Goal: Information Seeking & Learning: Learn about a topic

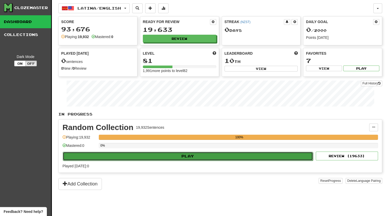
click at [167, 157] on button "Play" at bounding box center [188, 156] width 250 height 9
select select "********"
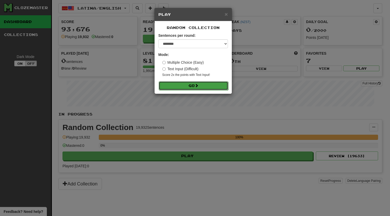
click at [184, 84] on button "Go" at bounding box center [193, 85] width 69 height 9
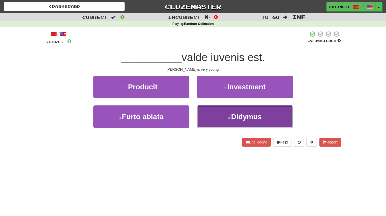
click at [220, 116] on button "4 . Didymus" at bounding box center [245, 116] width 96 height 23
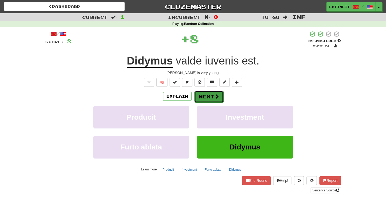
click at [203, 95] on button "Next" at bounding box center [208, 97] width 29 height 12
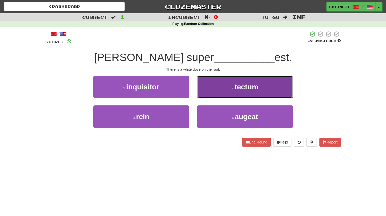
click at [224, 81] on button "2 . tectum" at bounding box center [245, 87] width 96 height 23
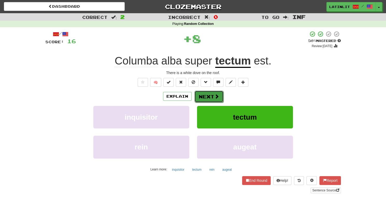
click at [212, 95] on button "Next" at bounding box center [208, 97] width 29 height 12
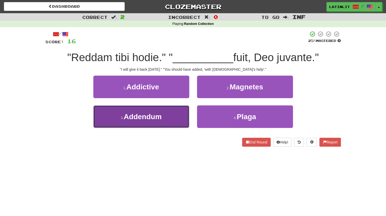
click at [121, 118] on small "3 ." at bounding box center [122, 118] width 3 height 4
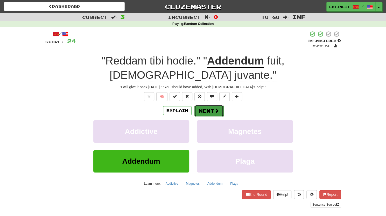
click at [206, 105] on button "Next" at bounding box center [208, 111] width 29 height 12
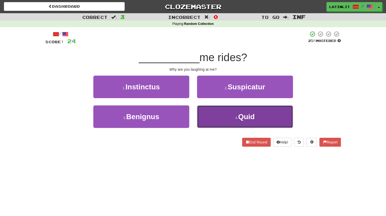
click at [215, 114] on button "4 . Quid" at bounding box center [245, 116] width 96 height 23
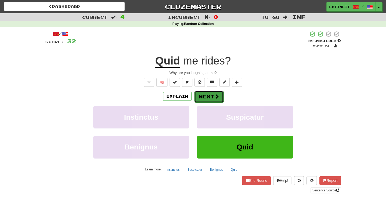
click at [201, 94] on button "Next" at bounding box center [208, 97] width 29 height 12
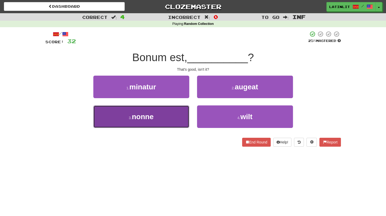
click at [161, 119] on button "3 . nonne" at bounding box center [141, 116] width 96 height 23
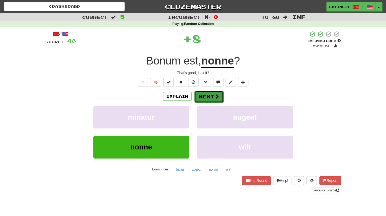
click at [206, 97] on button "Next" at bounding box center [208, 97] width 29 height 12
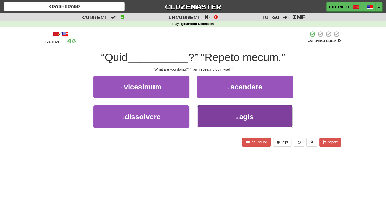
click at [222, 114] on button "4 . agis" at bounding box center [245, 116] width 96 height 23
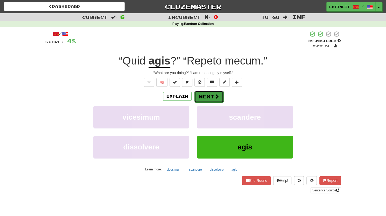
click at [206, 96] on button "Next" at bounding box center [208, 97] width 29 height 12
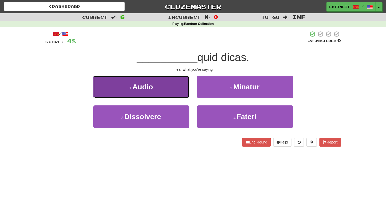
click at [174, 88] on button "1 . Audio" at bounding box center [141, 87] width 96 height 23
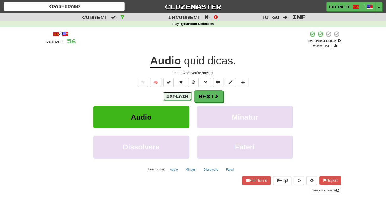
click at [173, 97] on button "Explain" at bounding box center [177, 96] width 29 height 9
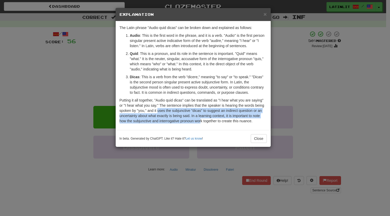
drag, startPoint x: 157, startPoint y: 111, endPoint x: 201, endPoint y: 126, distance: 46.4
click at [201, 126] on div "The Latin phrase "Audio quid dicas" can be broken down and explained as follows…" at bounding box center [193, 75] width 155 height 109
click at [174, 112] on p "Putting it all together, "Audio quid dicas" can be translated as "I hear what y…" at bounding box center [192, 111] width 147 height 26
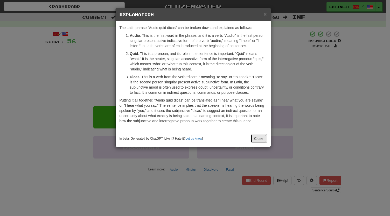
click at [260, 137] on button "Close" at bounding box center [259, 138] width 16 height 9
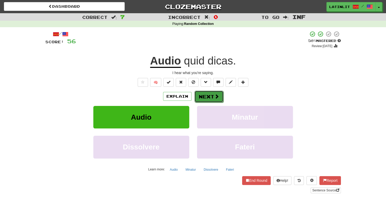
click at [215, 98] on span at bounding box center [216, 96] width 5 height 5
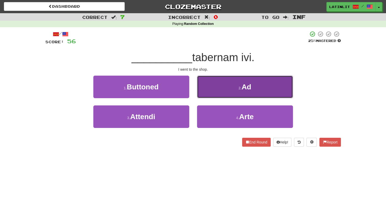
click at [222, 87] on button "2 . Ad" at bounding box center [245, 87] width 96 height 23
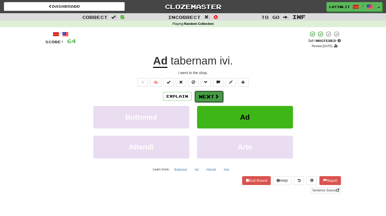
click at [209, 96] on button "Next" at bounding box center [208, 97] width 29 height 12
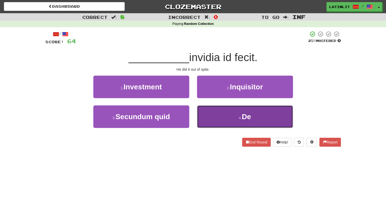
click at [213, 116] on button "4 . De" at bounding box center [245, 116] width 96 height 23
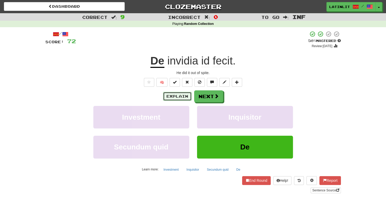
click at [168, 98] on button "Explain" at bounding box center [177, 96] width 29 height 9
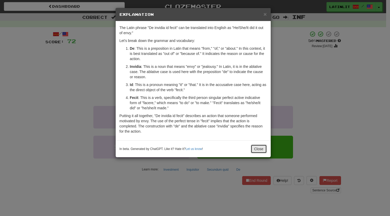
click at [262, 150] on button "Close" at bounding box center [259, 149] width 16 height 9
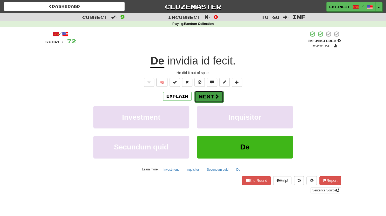
click at [206, 97] on button "Next" at bounding box center [208, 97] width 29 height 12
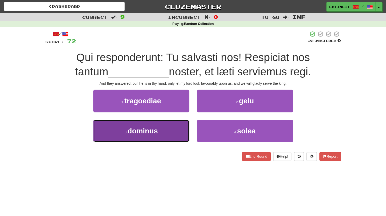
click at [154, 130] on span "dominus" at bounding box center [143, 131] width 30 height 8
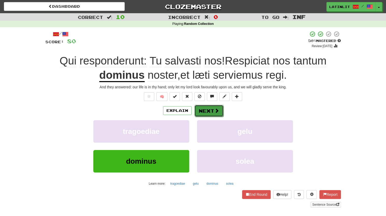
click at [207, 109] on button "Next" at bounding box center [208, 111] width 29 height 12
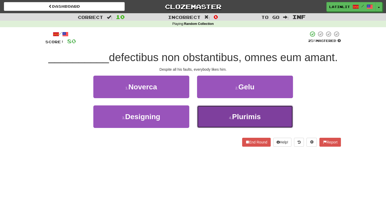
click at [219, 121] on button "4 . Plurimis" at bounding box center [245, 116] width 96 height 23
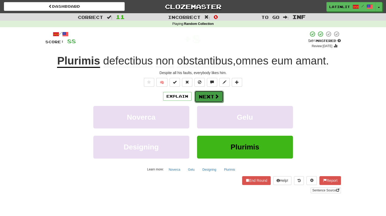
click at [205, 97] on button "Next" at bounding box center [208, 97] width 29 height 12
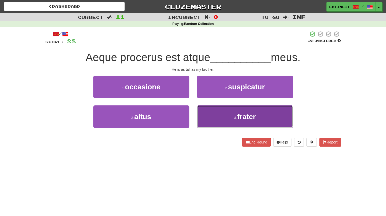
click at [222, 117] on button "4 . frater" at bounding box center [245, 116] width 96 height 23
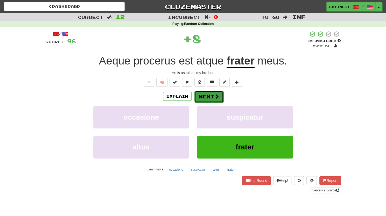
click at [203, 97] on button "Next" at bounding box center [208, 97] width 29 height 12
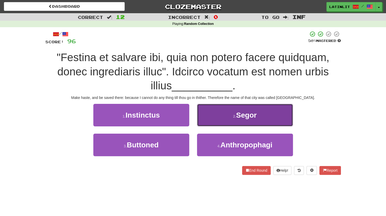
click at [214, 110] on button "2 . [GEOGRAPHIC_DATA]" at bounding box center [245, 115] width 96 height 23
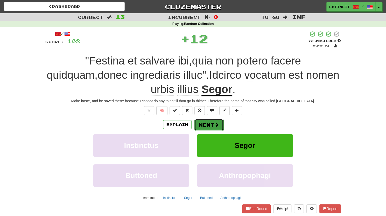
click at [204, 123] on button "Next" at bounding box center [208, 125] width 29 height 12
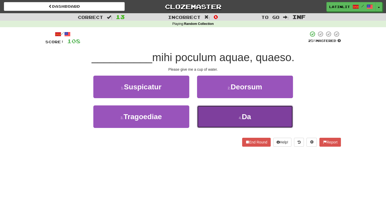
click at [215, 113] on button "4 . Da" at bounding box center [245, 116] width 96 height 23
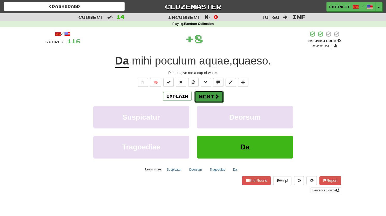
click at [201, 96] on button "Next" at bounding box center [208, 97] width 29 height 12
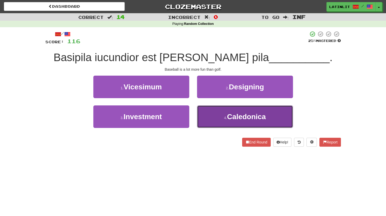
click at [211, 117] on button "4 . [GEOGRAPHIC_DATA]" at bounding box center [245, 116] width 96 height 23
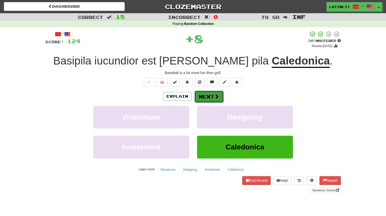
click at [207, 98] on button "Next" at bounding box center [208, 97] width 29 height 12
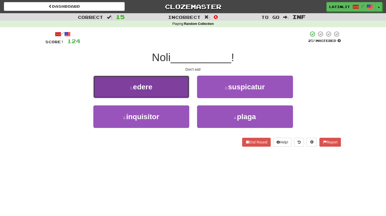
click at [161, 85] on button "1 . edere" at bounding box center [141, 87] width 96 height 23
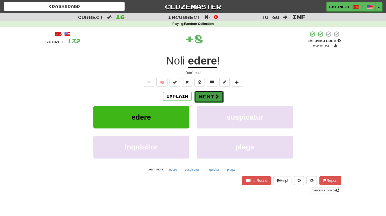
click at [202, 98] on button "Next" at bounding box center [208, 97] width 29 height 12
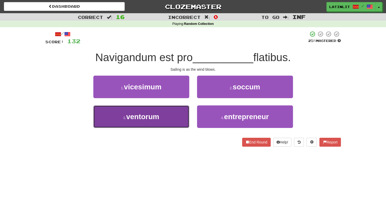
click at [165, 122] on button "3 . ventorum" at bounding box center [141, 116] width 96 height 23
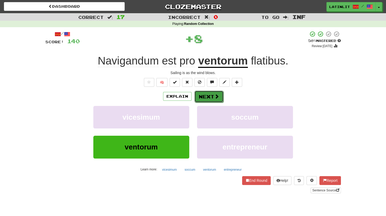
click at [203, 96] on button "Next" at bounding box center [208, 97] width 29 height 12
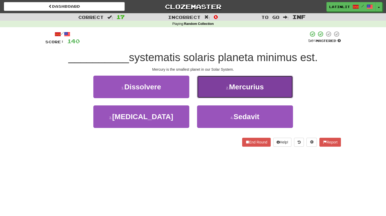
click at [218, 84] on button "2 . Mercurius" at bounding box center [245, 87] width 96 height 23
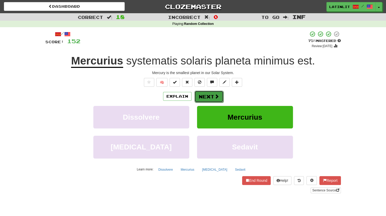
click at [206, 96] on button "Next" at bounding box center [208, 97] width 29 height 12
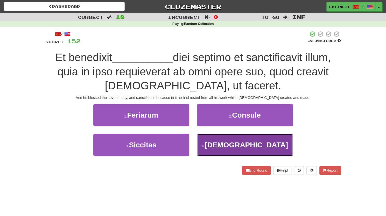
click at [227, 146] on button "4 . [DEMOGRAPHIC_DATA]" at bounding box center [245, 145] width 96 height 23
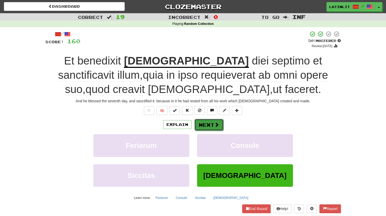
click at [204, 123] on button "Next" at bounding box center [208, 125] width 29 height 12
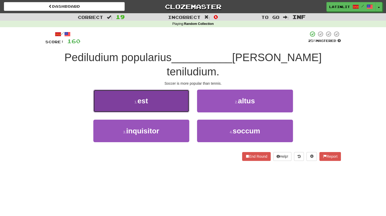
click at [154, 90] on button "1 . est" at bounding box center [141, 101] width 96 height 23
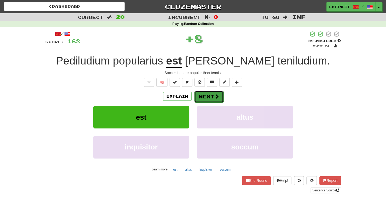
click at [205, 96] on button "Next" at bounding box center [208, 97] width 29 height 12
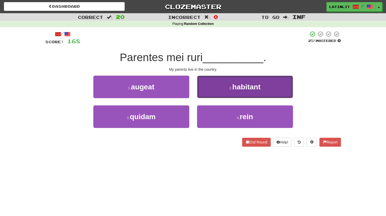
click at [214, 83] on button "2 . habitant" at bounding box center [245, 87] width 96 height 23
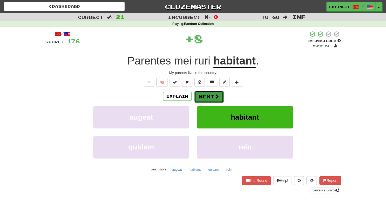
click at [205, 96] on button "Next" at bounding box center [208, 97] width 29 height 12
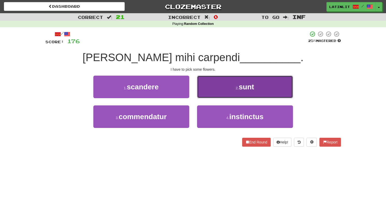
click at [222, 86] on button "2 . sunt" at bounding box center [245, 87] width 96 height 23
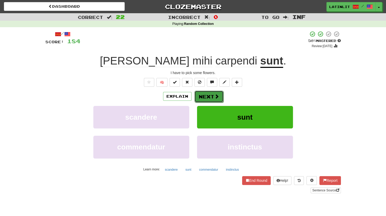
click at [207, 96] on button "Next" at bounding box center [208, 97] width 29 height 12
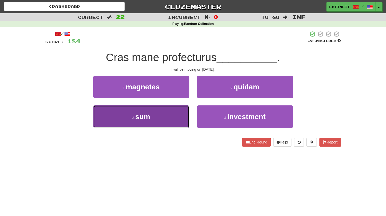
click at [160, 114] on button "3 . sum" at bounding box center [141, 116] width 96 height 23
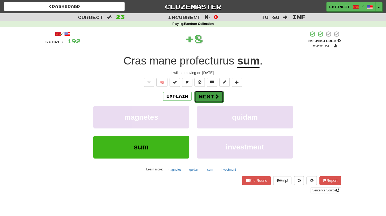
click at [209, 97] on button "Next" at bounding box center [208, 97] width 29 height 12
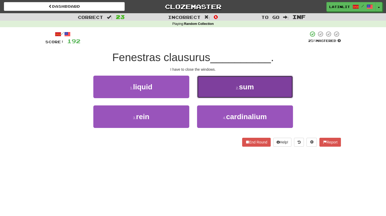
click at [227, 86] on button "2 . sum" at bounding box center [245, 87] width 96 height 23
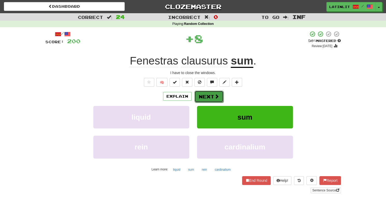
click at [199, 97] on button "Next" at bounding box center [208, 97] width 29 height 12
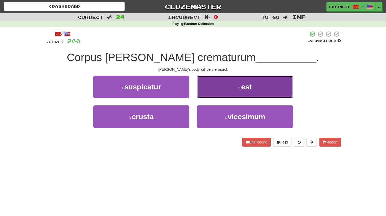
click at [226, 90] on button "2 . est" at bounding box center [245, 87] width 96 height 23
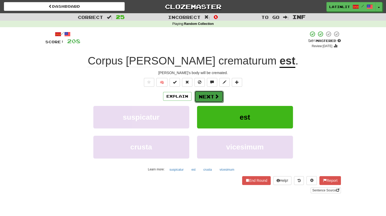
click at [202, 97] on button "Next" at bounding box center [208, 97] width 29 height 12
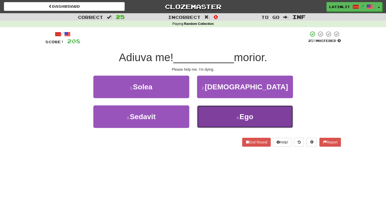
click at [236, 110] on button "4 . Ego" at bounding box center [245, 116] width 96 height 23
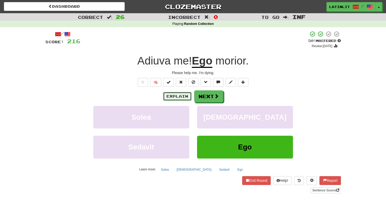
click at [182, 97] on button "Explain" at bounding box center [177, 96] width 29 height 9
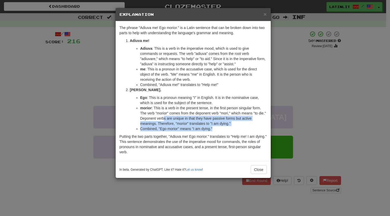
drag, startPoint x: 164, startPoint y: 119, endPoint x: 225, endPoint y: 128, distance: 61.9
click at [225, 128] on ul "Ego : This is a pronoun meaning "I" in English. It is in the nominative case, w…" at bounding box center [198, 113] width 137 height 36
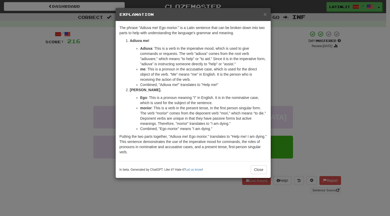
click at [151, 119] on li "morior : This is a verb in the present tense, in the first person singular form…" at bounding box center [203, 115] width 126 height 21
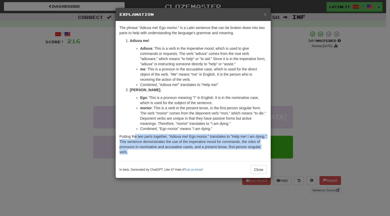
drag, startPoint x: 135, startPoint y: 137, endPoint x: 170, endPoint y: 154, distance: 38.7
click at [170, 154] on p "Putting the two parts together, "Adiuva me! Ego morior." translates to "Help me…" at bounding box center [192, 144] width 147 height 21
click at [265, 13] on span "×" at bounding box center [264, 14] width 3 height 6
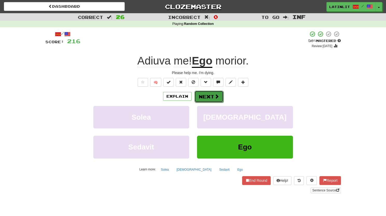
click at [205, 98] on button "Next" at bounding box center [208, 97] width 29 height 12
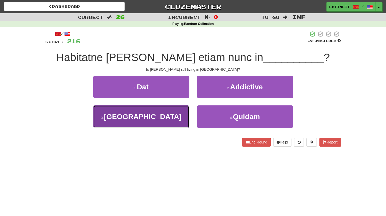
click at [170, 114] on button "3 . [GEOGRAPHIC_DATA]" at bounding box center [141, 116] width 96 height 23
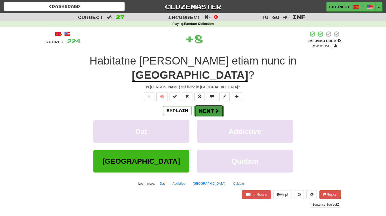
click at [204, 105] on button "Next" at bounding box center [208, 111] width 29 height 12
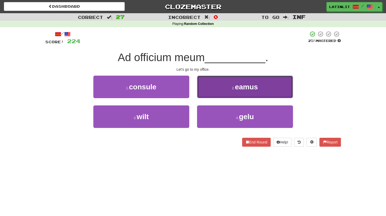
click at [207, 88] on button "2 . eamus" at bounding box center [245, 87] width 96 height 23
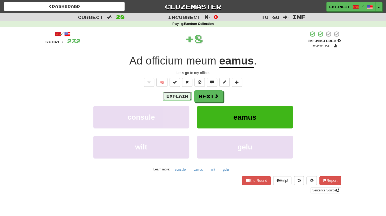
click at [174, 95] on button "Explain" at bounding box center [177, 96] width 29 height 9
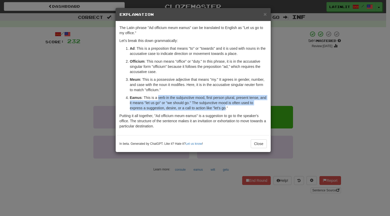
drag, startPoint x: 158, startPoint y: 99, endPoint x: 212, endPoint y: 105, distance: 53.8
click at [212, 105] on p "Eamus : This is a verb in the subjunctive mood, first person plural, present te…" at bounding box center [198, 103] width 137 height 16
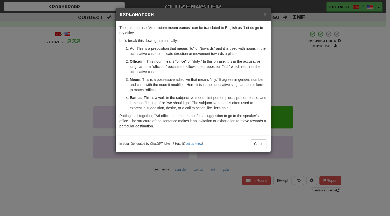
click at [186, 90] on p "Meum : This is a possessive adjective that means "my." It agrees in gender, num…" at bounding box center [198, 85] width 137 height 16
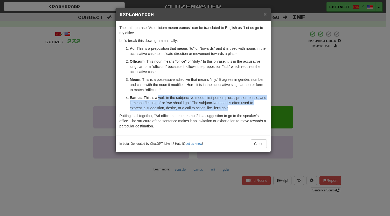
drag, startPoint x: 158, startPoint y: 98, endPoint x: 219, endPoint y: 105, distance: 61.1
click at [219, 105] on p "Eamus : This is a verb in the subjunctive mood, first person plural, present te…" at bounding box center [198, 103] width 137 height 16
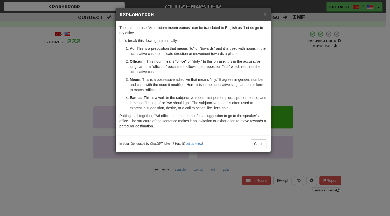
click at [202, 86] on p "Meum : This is a possessive adjective that means "my." It agrees in gender, num…" at bounding box center [198, 85] width 137 height 16
click at [265, 13] on span "×" at bounding box center [264, 14] width 3 height 6
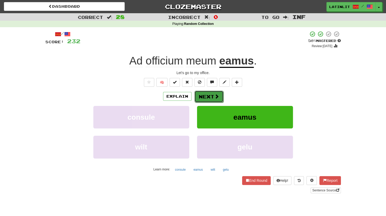
click at [207, 95] on button "Next" at bounding box center [208, 97] width 29 height 12
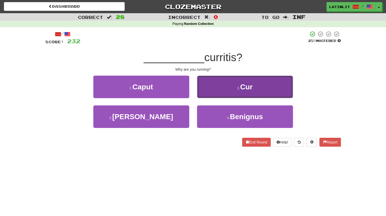
click at [217, 90] on button "2 . Cur" at bounding box center [245, 87] width 96 height 23
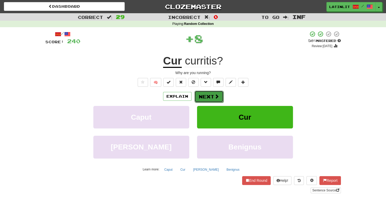
click at [204, 96] on button "Next" at bounding box center [208, 97] width 29 height 12
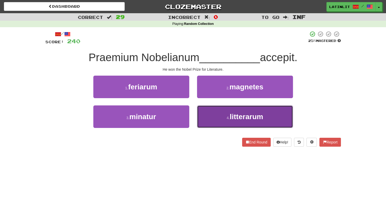
click at [221, 117] on button "4 . litterarum" at bounding box center [245, 116] width 96 height 23
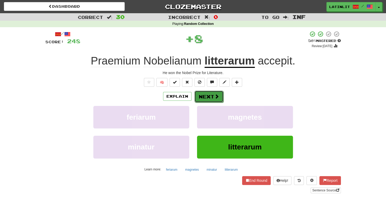
click at [201, 97] on button "Next" at bounding box center [208, 97] width 29 height 12
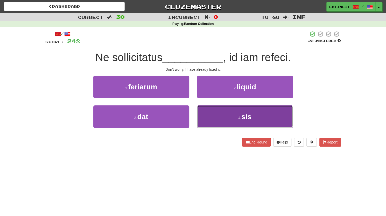
click at [225, 114] on button "4 . sis" at bounding box center [245, 116] width 96 height 23
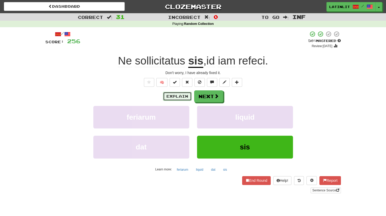
click at [174, 96] on button "Explain" at bounding box center [177, 96] width 29 height 9
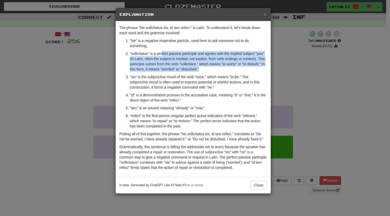
drag, startPoint x: 162, startPoint y: 54, endPoint x: 215, endPoint y: 68, distance: 55.1
click at [215, 68] on p ""sollicitatus" is a perfect passive participle and agrees with the implied subj…" at bounding box center [198, 61] width 137 height 21
click at [192, 53] on p ""sollicitatus" is a perfect passive participle and agrees with the implied subj…" at bounding box center [198, 61] width 137 height 21
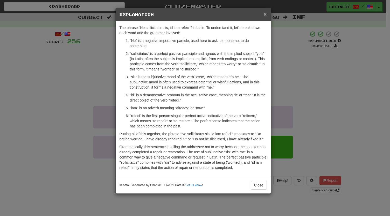
click at [265, 11] on span "×" at bounding box center [264, 14] width 3 height 6
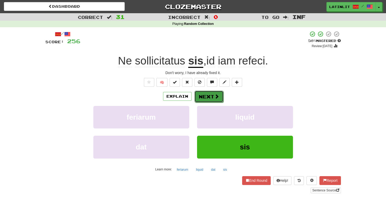
click at [207, 96] on button "Next" at bounding box center [208, 97] width 29 height 12
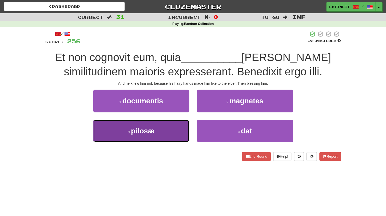
click at [139, 130] on span "pilosæ" at bounding box center [142, 131] width 23 height 8
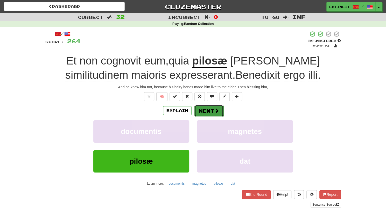
click at [201, 110] on button "Next" at bounding box center [208, 111] width 29 height 12
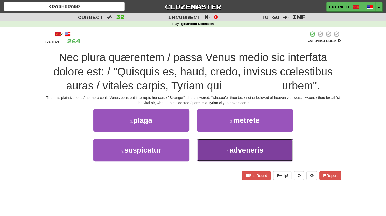
click at [224, 146] on button "4 . adveneris" at bounding box center [245, 150] width 96 height 23
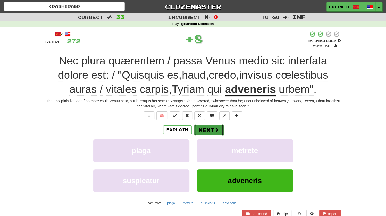
click at [218, 129] on span at bounding box center [216, 130] width 5 height 5
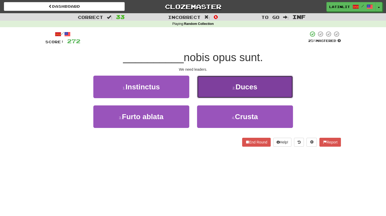
click at [218, 81] on button "2 . Duces" at bounding box center [245, 87] width 96 height 23
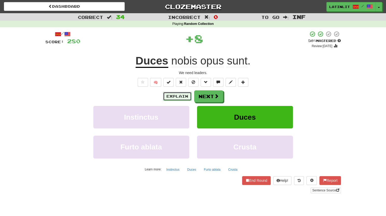
click at [180, 97] on button "Explain" at bounding box center [177, 96] width 29 height 9
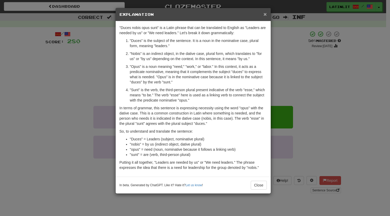
click at [265, 14] on span "×" at bounding box center [264, 14] width 3 height 6
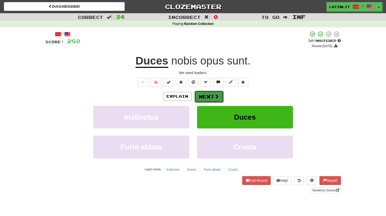
click at [209, 97] on button "Next" at bounding box center [208, 97] width 29 height 12
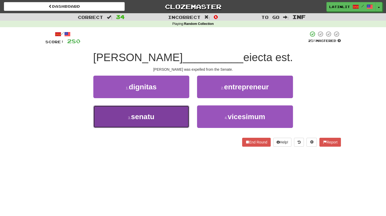
click at [156, 114] on button "3 . senatu" at bounding box center [141, 116] width 96 height 23
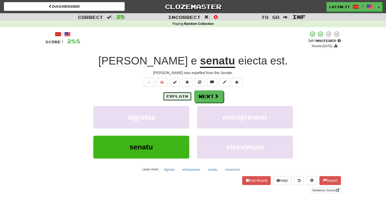
click at [174, 96] on button "Explain" at bounding box center [177, 96] width 29 height 9
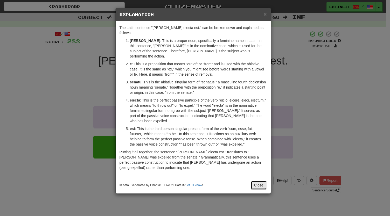
click at [257, 181] on button "Close" at bounding box center [259, 185] width 16 height 9
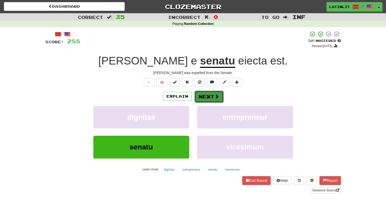
click at [204, 93] on button "Next" at bounding box center [208, 97] width 29 height 12
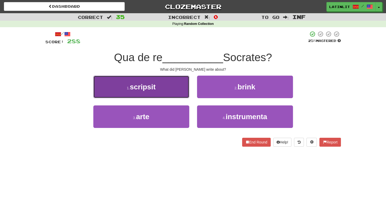
click at [145, 84] on span "scripsit" at bounding box center [143, 87] width 26 height 8
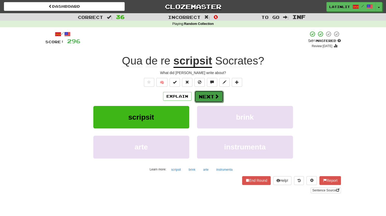
click at [202, 95] on button "Next" at bounding box center [208, 97] width 29 height 12
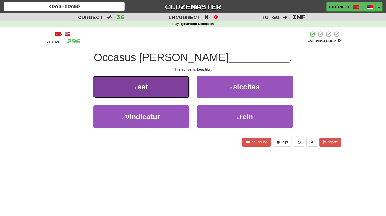
click at [169, 92] on button "1 . est" at bounding box center [141, 87] width 96 height 23
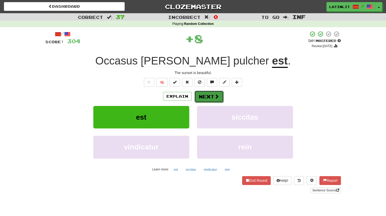
click at [213, 96] on button "Next" at bounding box center [208, 97] width 29 height 12
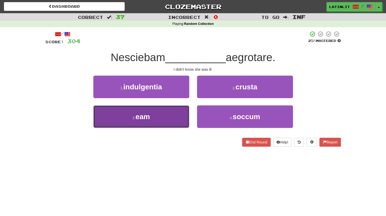
click at [152, 119] on button "3 . eam" at bounding box center [141, 116] width 96 height 23
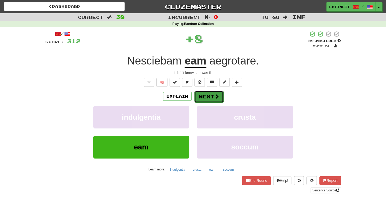
click at [207, 98] on button "Next" at bounding box center [208, 97] width 29 height 12
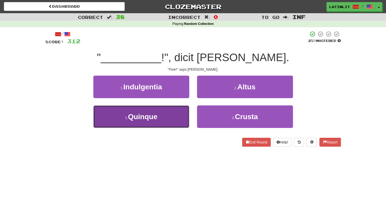
click at [168, 115] on button "3 . [GEOGRAPHIC_DATA]" at bounding box center [141, 116] width 96 height 23
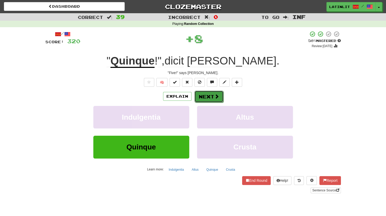
click at [205, 97] on button "Next" at bounding box center [208, 97] width 29 height 12
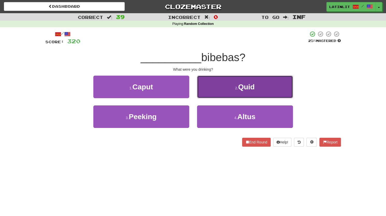
click at [214, 92] on button "2 . Quid" at bounding box center [245, 87] width 96 height 23
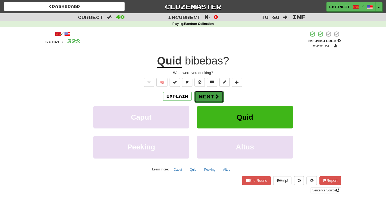
click at [206, 96] on button "Next" at bounding box center [208, 97] width 29 height 12
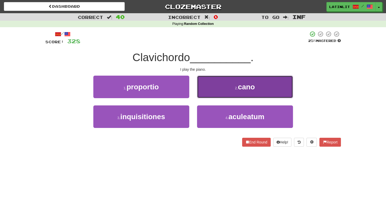
click at [211, 92] on button "2 . [PERSON_NAME]" at bounding box center [245, 87] width 96 height 23
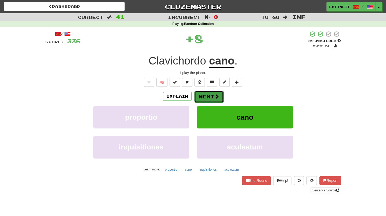
click at [208, 92] on button "Next" at bounding box center [208, 97] width 29 height 12
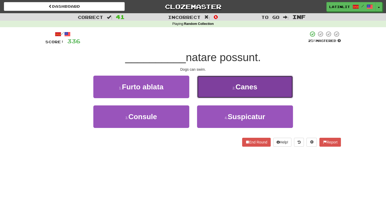
click at [215, 86] on button "2 . Canes" at bounding box center [245, 87] width 96 height 23
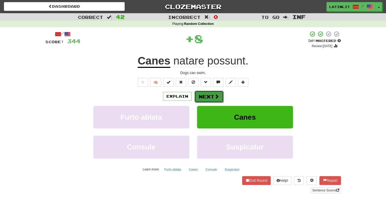
click at [203, 98] on button "Next" at bounding box center [208, 97] width 29 height 12
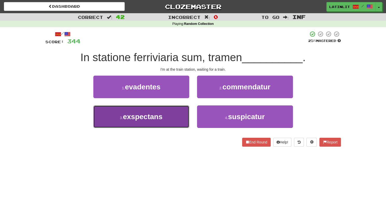
click at [163, 117] on button "3 . exspectans" at bounding box center [141, 116] width 96 height 23
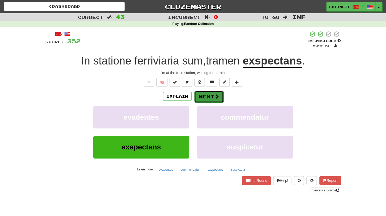
click at [206, 97] on button "Next" at bounding box center [208, 97] width 29 height 12
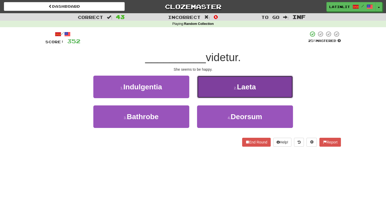
click at [219, 87] on button "2 . [GEOGRAPHIC_DATA]" at bounding box center [245, 87] width 96 height 23
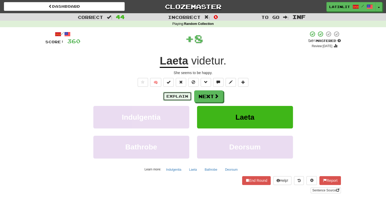
click at [177, 95] on button "Explain" at bounding box center [177, 96] width 29 height 9
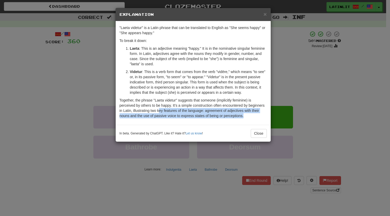
drag, startPoint x: 159, startPoint y: 108, endPoint x: 243, endPoint y: 117, distance: 84.2
click at [243, 117] on p "Together, the phrase "Laeta videtur" suggests that someone (implicitly feminine…" at bounding box center [192, 108] width 147 height 21
click at [256, 135] on button "Close" at bounding box center [259, 133] width 16 height 9
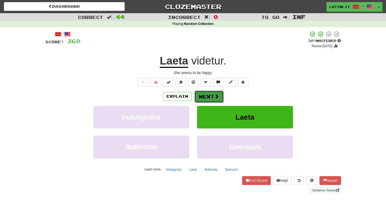
click at [200, 95] on button "Next" at bounding box center [208, 97] width 29 height 12
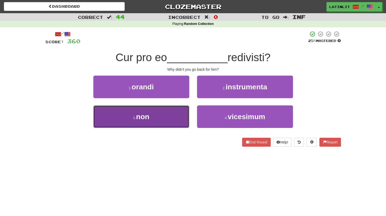
click at [157, 121] on button "3 . non" at bounding box center [141, 116] width 96 height 23
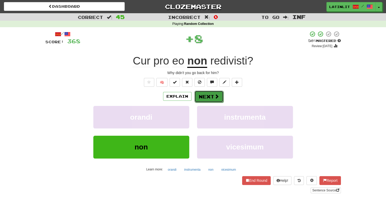
click at [205, 99] on button "Next" at bounding box center [208, 97] width 29 height 12
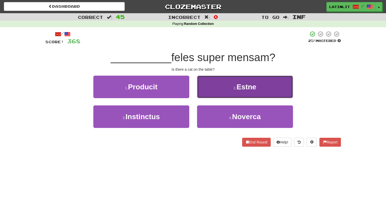
click at [224, 89] on button "2 . Estne" at bounding box center [245, 87] width 96 height 23
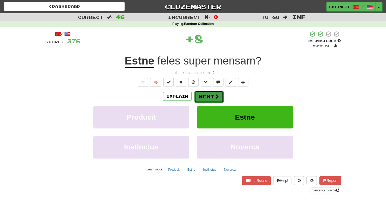
click at [204, 96] on button "Next" at bounding box center [208, 97] width 29 height 12
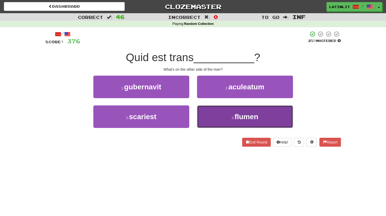
click at [220, 114] on button "4 . flumen" at bounding box center [245, 116] width 96 height 23
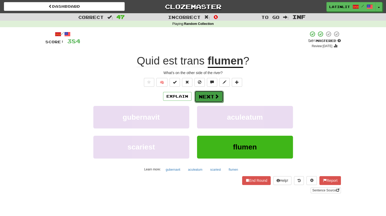
click at [201, 96] on button "Next" at bounding box center [208, 97] width 29 height 12
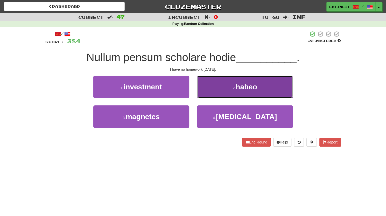
click at [224, 93] on button "2 . habeo" at bounding box center [245, 87] width 96 height 23
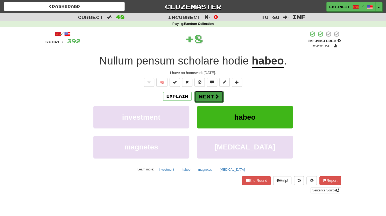
click at [208, 95] on button "Next" at bounding box center [208, 97] width 29 height 12
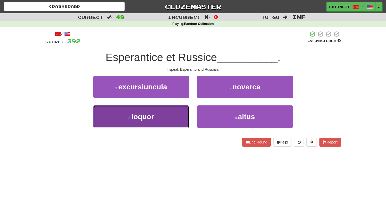
click at [174, 119] on button "3 . loquor" at bounding box center [141, 116] width 96 height 23
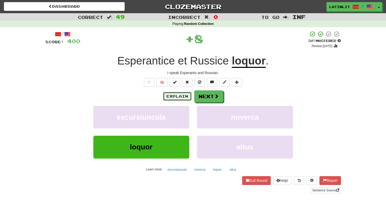
click at [176, 96] on button "Explain" at bounding box center [177, 96] width 29 height 9
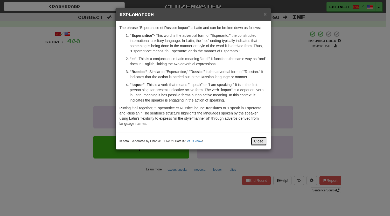
click at [258, 142] on button "Close" at bounding box center [259, 141] width 16 height 9
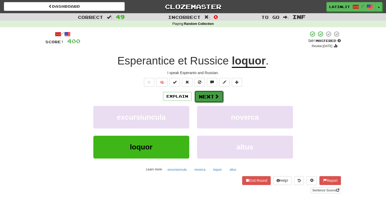
click at [207, 91] on button "Next" at bounding box center [208, 97] width 29 height 12
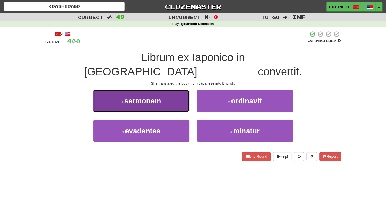
click at [144, 97] on span "sermonem" at bounding box center [142, 101] width 37 height 8
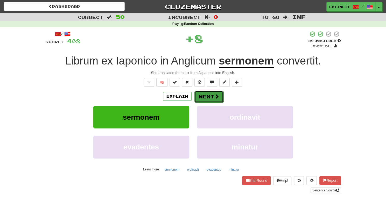
click at [201, 97] on button "Next" at bounding box center [208, 97] width 29 height 12
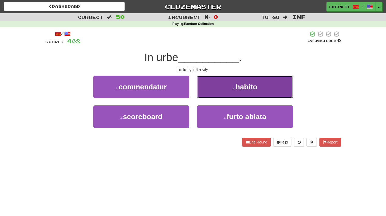
click at [209, 92] on button "2 . habito" at bounding box center [245, 87] width 96 height 23
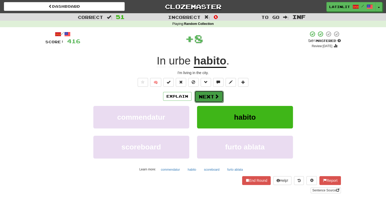
click at [204, 95] on button "Next" at bounding box center [208, 97] width 29 height 12
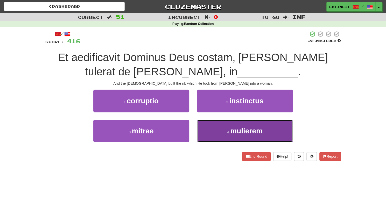
click at [209, 131] on button "4 . [GEOGRAPHIC_DATA]" at bounding box center [245, 131] width 96 height 23
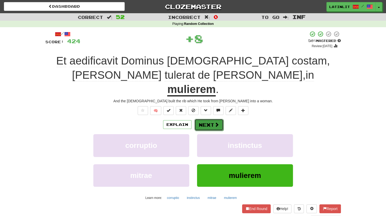
click at [203, 119] on button "Next" at bounding box center [208, 125] width 29 height 12
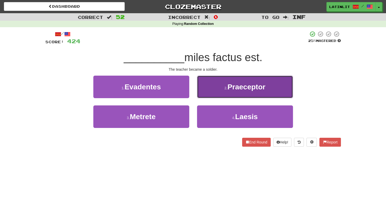
click at [216, 89] on button "2 . Praeceptor" at bounding box center [245, 87] width 96 height 23
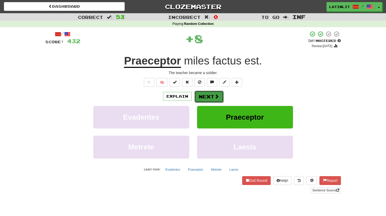
click at [207, 97] on button "Next" at bounding box center [208, 97] width 29 height 12
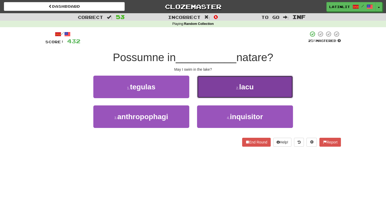
click at [211, 91] on button "2 . lacu" at bounding box center [245, 87] width 96 height 23
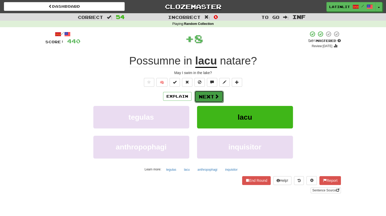
click at [207, 94] on button "Next" at bounding box center [208, 97] width 29 height 12
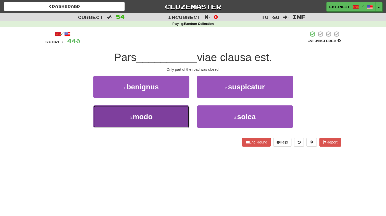
click at [150, 115] on span "modo" at bounding box center [143, 117] width 20 height 8
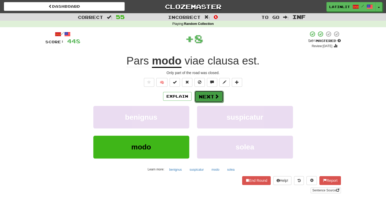
click at [208, 99] on button "Next" at bounding box center [208, 97] width 29 height 12
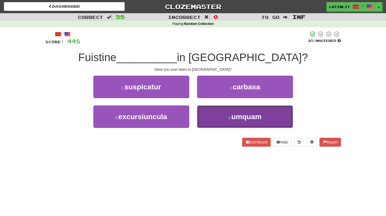
click at [210, 117] on button "4 . umquam" at bounding box center [245, 116] width 96 height 23
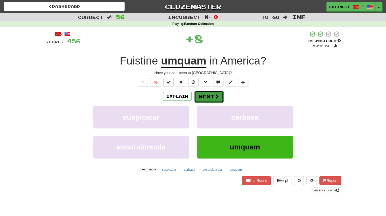
click at [208, 97] on button "Next" at bounding box center [208, 97] width 29 height 12
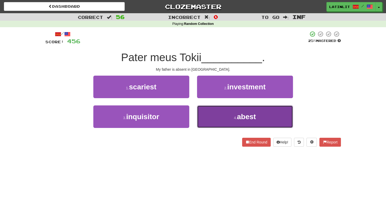
click at [221, 115] on button "4 . abest" at bounding box center [245, 116] width 96 height 23
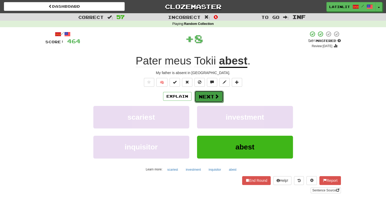
click at [209, 98] on button "Next" at bounding box center [208, 97] width 29 height 12
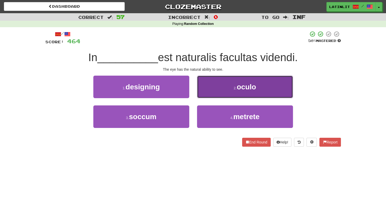
click at [223, 91] on button "2 . oculo" at bounding box center [245, 87] width 96 height 23
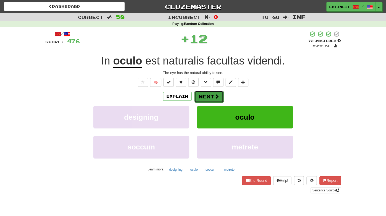
click at [207, 97] on button "Next" at bounding box center [208, 97] width 29 height 12
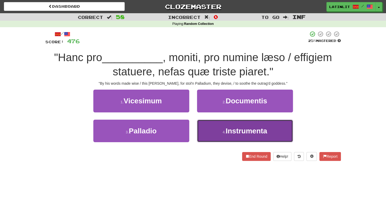
click at [217, 128] on button "4 . Instrumenta" at bounding box center [245, 131] width 96 height 23
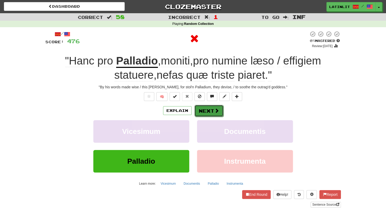
click at [203, 111] on button "Next" at bounding box center [208, 111] width 29 height 12
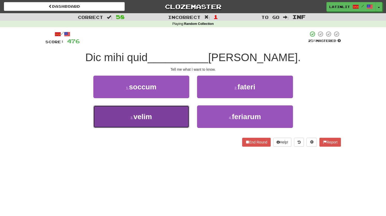
click at [171, 124] on button "3 . [GEOGRAPHIC_DATA]" at bounding box center [141, 116] width 96 height 23
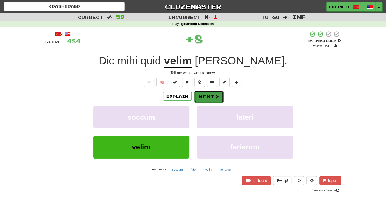
click at [207, 95] on button "Next" at bounding box center [208, 97] width 29 height 12
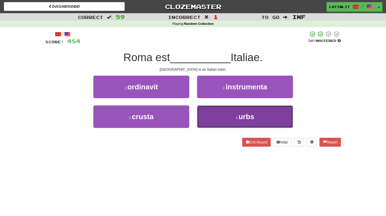
click at [217, 114] on button "4 . urbs" at bounding box center [245, 116] width 96 height 23
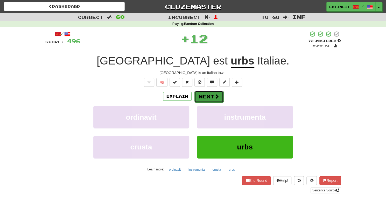
click at [200, 97] on button "Next" at bounding box center [208, 97] width 29 height 12
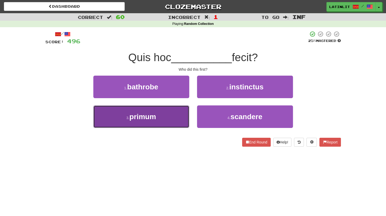
click at [164, 122] on button "3 . primum" at bounding box center [141, 116] width 96 height 23
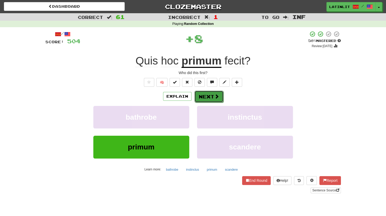
click at [201, 95] on button "Next" at bounding box center [208, 97] width 29 height 12
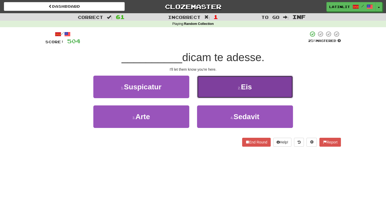
click at [210, 91] on button "2 . Eis" at bounding box center [245, 87] width 96 height 23
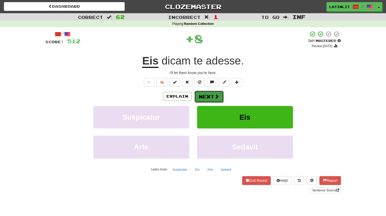
click at [209, 93] on button "Next" at bounding box center [208, 97] width 29 height 12
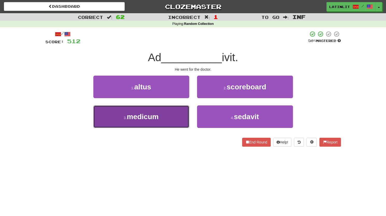
click at [170, 119] on button "3 . medicum" at bounding box center [141, 116] width 96 height 23
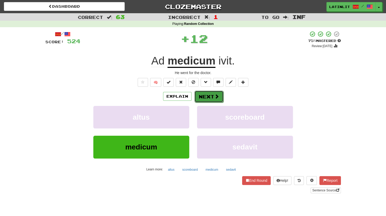
click at [204, 94] on button "Next" at bounding box center [208, 97] width 29 height 12
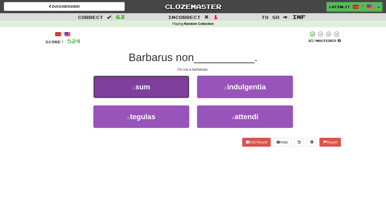
click at [166, 89] on button "1 . sum" at bounding box center [141, 87] width 96 height 23
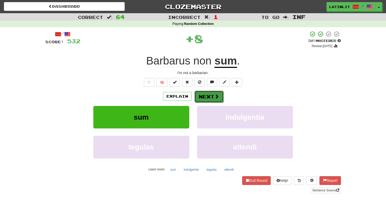
click at [208, 98] on button "Next" at bounding box center [208, 97] width 29 height 12
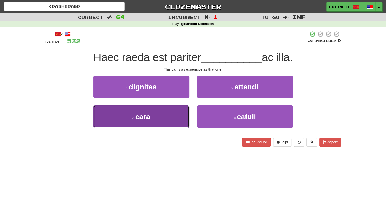
click at [172, 126] on button "3 . cara" at bounding box center [141, 116] width 96 height 23
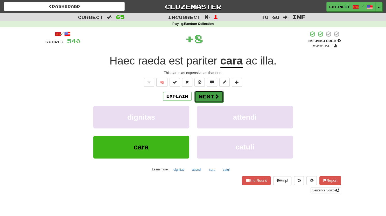
click at [201, 94] on button "Next" at bounding box center [208, 97] width 29 height 12
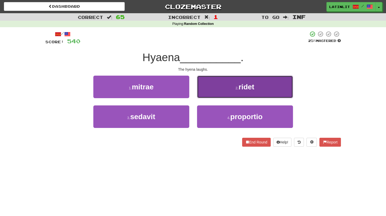
click at [206, 91] on button "2 . ridet" at bounding box center [245, 87] width 96 height 23
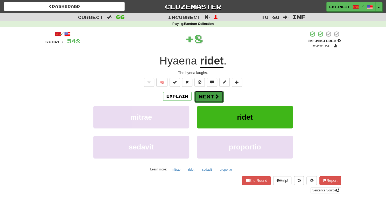
click at [200, 94] on button "Next" at bounding box center [208, 97] width 29 height 12
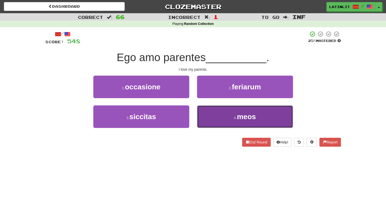
click at [214, 119] on button "4 . [GEOGRAPHIC_DATA]" at bounding box center [245, 116] width 96 height 23
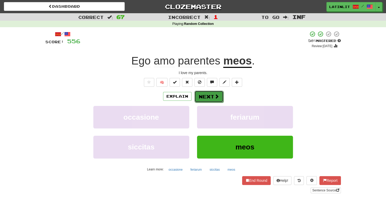
click at [200, 94] on button "Next" at bounding box center [208, 97] width 29 height 12
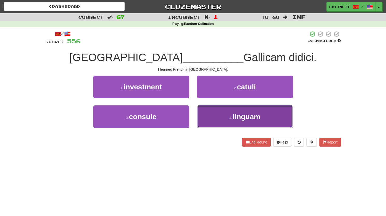
click at [230, 115] on button "4 . linguam" at bounding box center [245, 116] width 96 height 23
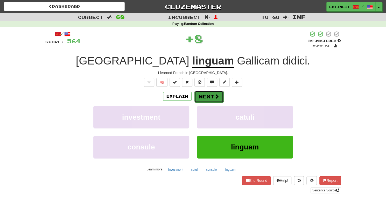
click at [205, 98] on button "Next" at bounding box center [208, 97] width 29 height 12
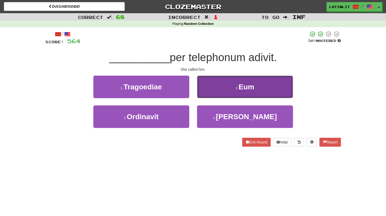
click at [211, 83] on button "2 . Eum" at bounding box center [245, 87] width 96 height 23
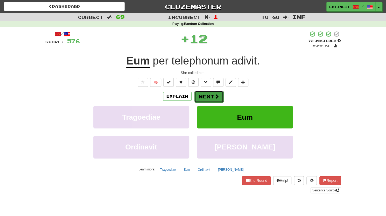
click at [200, 94] on button "Next" at bounding box center [208, 97] width 29 height 12
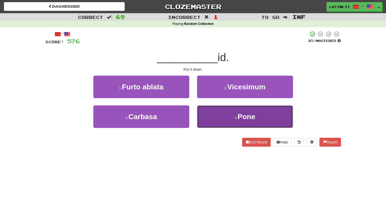
click at [214, 119] on button "4 . Pone" at bounding box center [245, 116] width 96 height 23
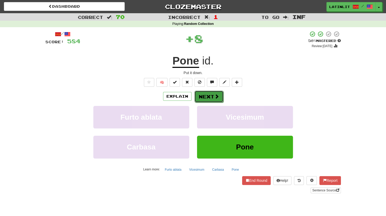
click at [198, 97] on button "Next" at bounding box center [208, 97] width 29 height 12
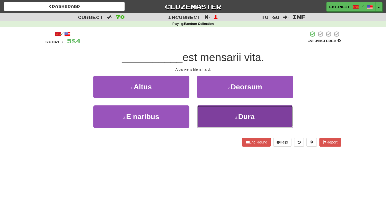
click at [225, 113] on button "4 . [GEOGRAPHIC_DATA]" at bounding box center [245, 116] width 96 height 23
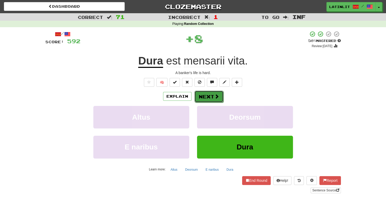
click at [211, 99] on button "Next" at bounding box center [208, 97] width 29 height 12
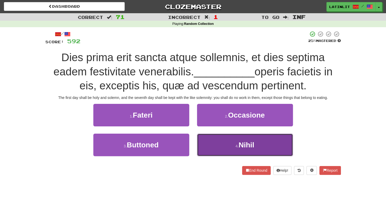
click at [241, 146] on span "Nihil" at bounding box center [246, 145] width 16 height 8
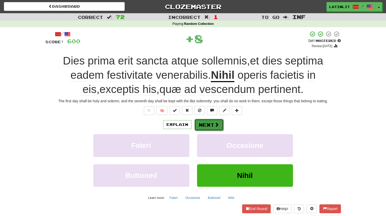
click at [202, 123] on button "Next" at bounding box center [208, 125] width 29 height 12
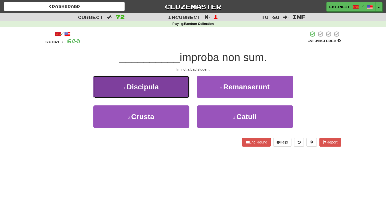
click at [166, 90] on button "1 . Discipula" at bounding box center [141, 87] width 96 height 23
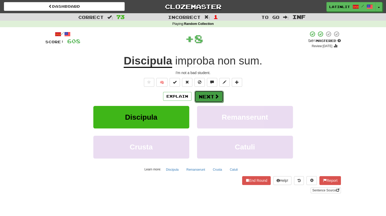
click at [203, 98] on button "Next" at bounding box center [208, 97] width 29 height 12
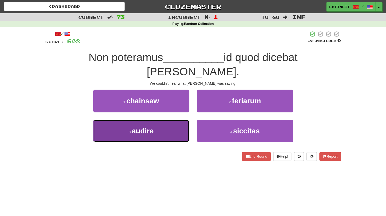
click at [158, 120] on button "3 . audire" at bounding box center [141, 131] width 96 height 23
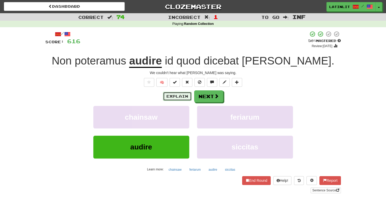
click at [174, 99] on button "Explain" at bounding box center [177, 96] width 29 height 9
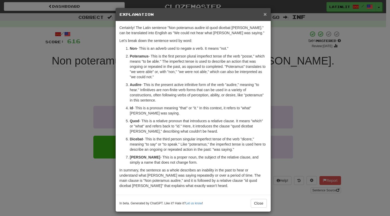
click at [263, 13] on span "×" at bounding box center [264, 14] width 3 height 6
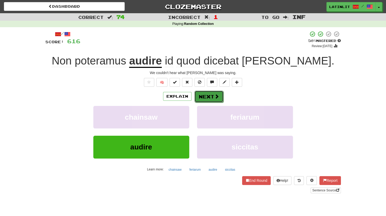
click at [210, 98] on button "Next" at bounding box center [208, 97] width 29 height 12
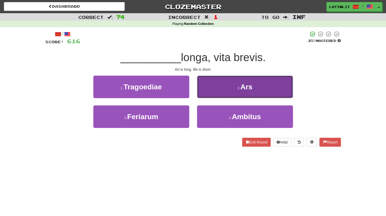
click at [209, 87] on button "2 . Ars" at bounding box center [245, 87] width 96 height 23
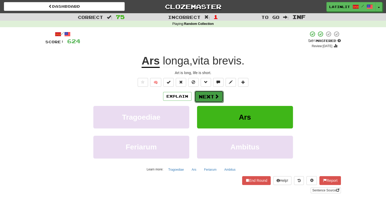
click at [203, 96] on button "Next" at bounding box center [208, 97] width 29 height 12
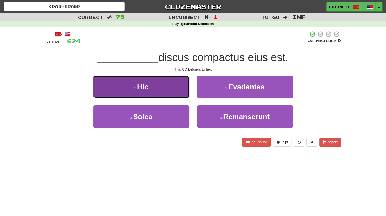
click at [158, 96] on button "1 . Hic" at bounding box center [141, 87] width 96 height 23
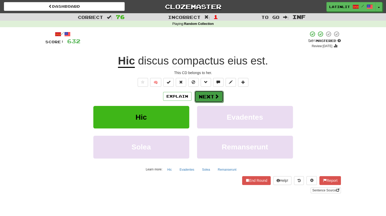
click at [200, 97] on button "Next" at bounding box center [208, 97] width 29 height 12
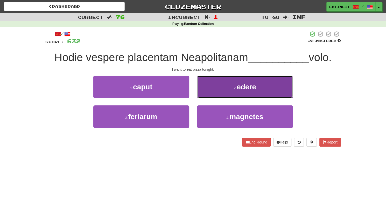
click at [209, 88] on button "2 . edere" at bounding box center [245, 87] width 96 height 23
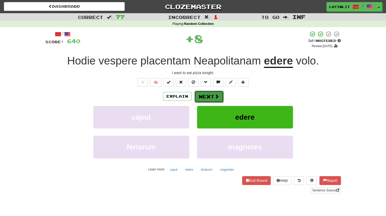
click at [211, 97] on button "Next" at bounding box center [208, 97] width 29 height 12
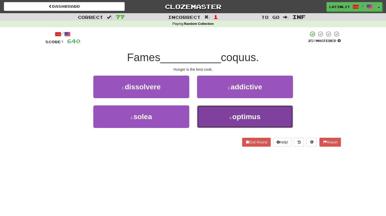
click at [213, 118] on button "4 . optimus" at bounding box center [245, 116] width 96 height 23
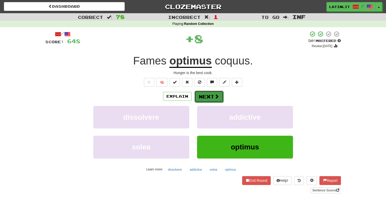
click at [204, 92] on button "Next" at bounding box center [208, 97] width 29 height 12
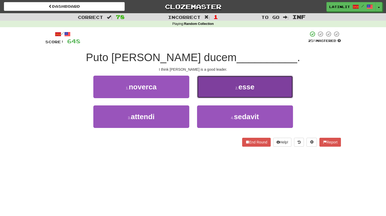
click at [211, 91] on button "2 . esse" at bounding box center [245, 87] width 96 height 23
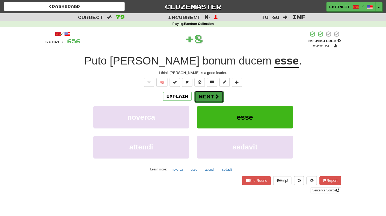
click at [206, 95] on button "Next" at bounding box center [208, 97] width 29 height 12
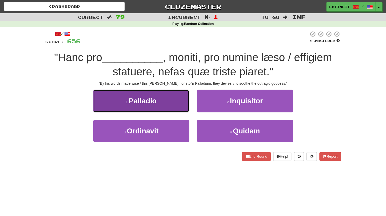
click at [172, 101] on button "1 . Palladio" at bounding box center [141, 101] width 96 height 23
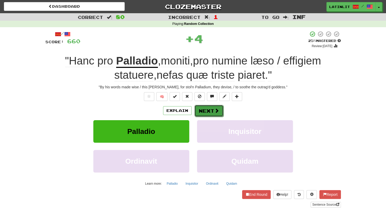
click at [209, 109] on button "Next" at bounding box center [208, 111] width 29 height 12
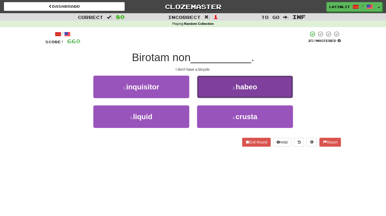
click at [220, 90] on button "2 . habeo" at bounding box center [245, 87] width 96 height 23
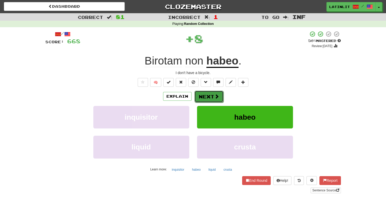
click at [207, 97] on button "Next" at bounding box center [208, 97] width 29 height 12
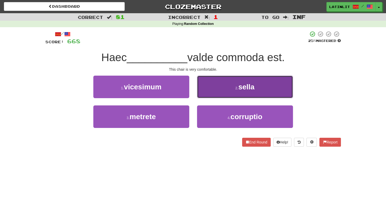
click at [218, 90] on button "2 . sella" at bounding box center [245, 87] width 96 height 23
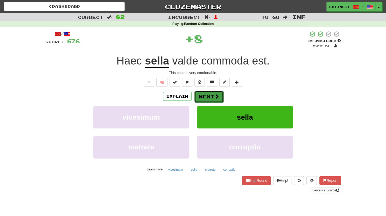
click at [210, 98] on button "Next" at bounding box center [208, 97] width 29 height 12
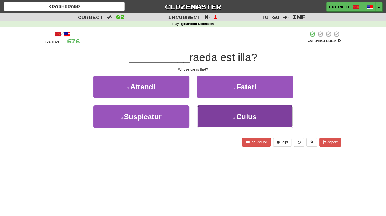
click at [204, 121] on button "4 . Cuius" at bounding box center [245, 116] width 96 height 23
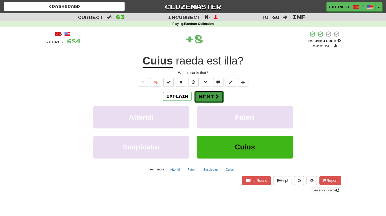
click at [199, 94] on button "Next" at bounding box center [208, 97] width 29 height 12
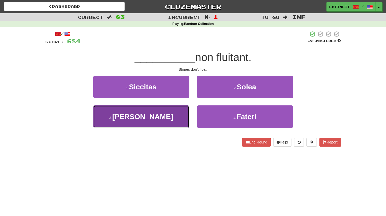
click at [161, 120] on button "3 . [PERSON_NAME]" at bounding box center [141, 116] width 96 height 23
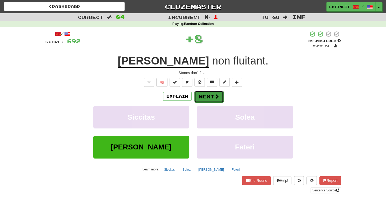
click at [200, 98] on button "Next" at bounding box center [208, 97] width 29 height 12
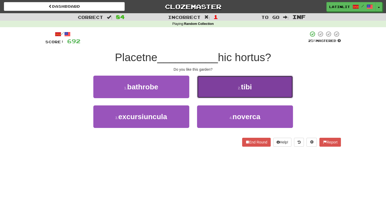
click at [216, 88] on button "2 . tibi" at bounding box center [245, 87] width 96 height 23
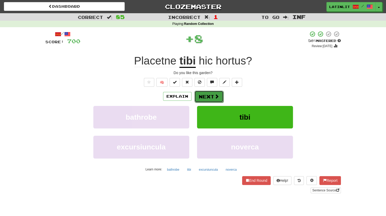
click at [206, 95] on button "Next" at bounding box center [208, 97] width 29 height 12
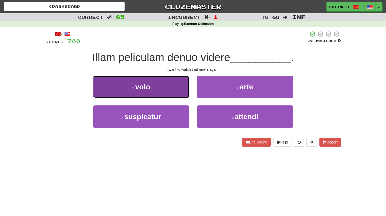
click at [174, 91] on button "1 . volo" at bounding box center [141, 87] width 96 height 23
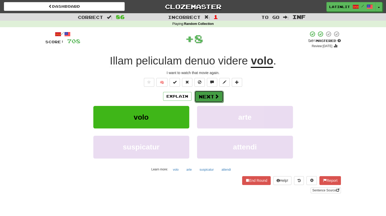
click at [215, 98] on span at bounding box center [216, 96] width 5 height 5
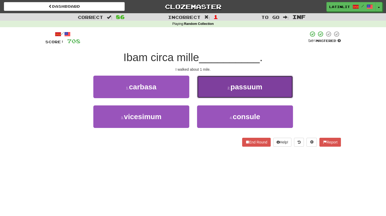
click at [211, 84] on button "2 . passuum" at bounding box center [245, 87] width 96 height 23
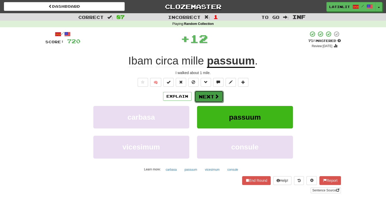
click at [201, 93] on button "Next" at bounding box center [208, 97] width 29 height 12
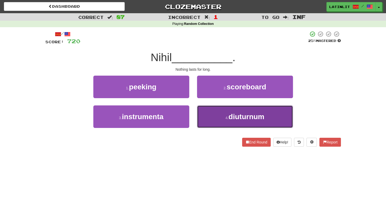
click at [219, 115] on button "4 . diuturnum" at bounding box center [245, 116] width 96 height 23
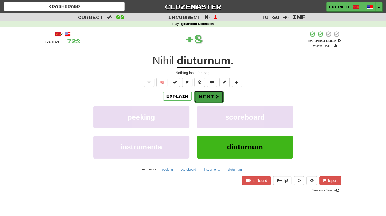
click at [207, 95] on button "Next" at bounding box center [208, 97] width 29 height 12
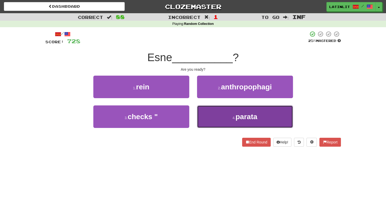
click at [208, 116] on button "4 . parata" at bounding box center [245, 116] width 96 height 23
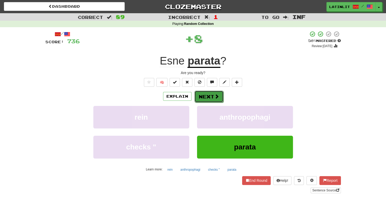
click at [203, 98] on button "Next" at bounding box center [208, 97] width 29 height 12
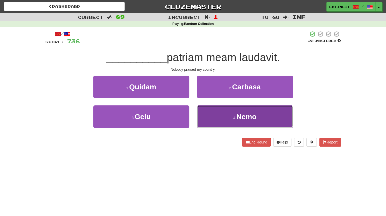
click at [214, 119] on button "4 . Nemo" at bounding box center [245, 116] width 96 height 23
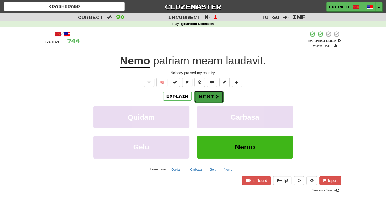
click at [206, 95] on button "Next" at bounding box center [208, 97] width 29 height 12
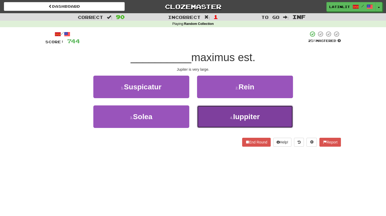
click at [206, 111] on button "4 . Iuppiter" at bounding box center [245, 116] width 96 height 23
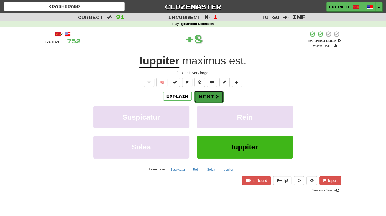
click at [196, 95] on button "Next" at bounding box center [208, 97] width 29 height 12
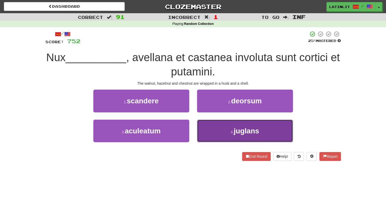
click at [237, 128] on span "juglans" at bounding box center [246, 131] width 25 height 8
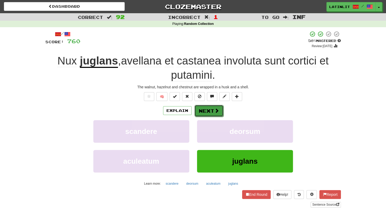
click at [213, 111] on button "Next" at bounding box center [208, 111] width 29 height 12
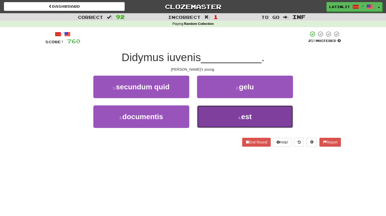
click at [215, 113] on button "4 . est" at bounding box center [245, 116] width 96 height 23
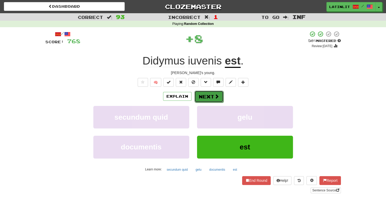
click at [211, 98] on button "Next" at bounding box center [208, 97] width 29 height 12
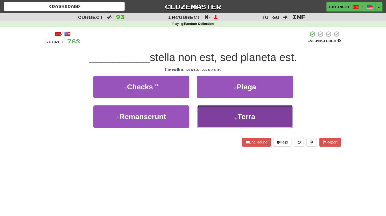
click at [213, 111] on button "4 . Terra" at bounding box center [245, 116] width 96 height 23
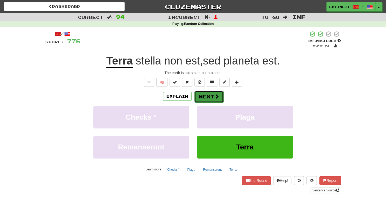
click at [207, 100] on button "Next" at bounding box center [208, 97] width 29 height 12
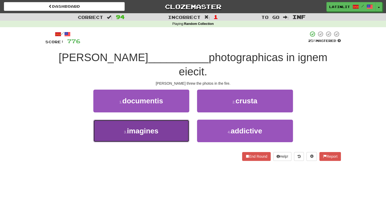
click at [160, 120] on button "3 . imagines" at bounding box center [141, 131] width 96 height 23
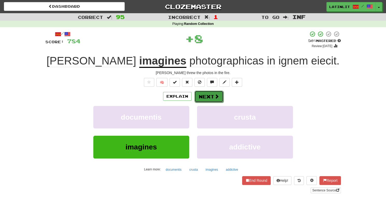
click at [210, 97] on button "Next" at bounding box center [208, 97] width 29 height 12
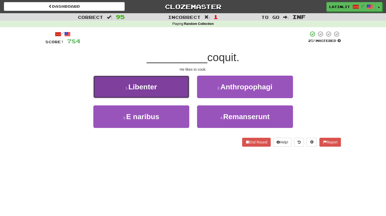
click at [170, 86] on button "1 . Libenter" at bounding box center [141, 87] width 96 height 23
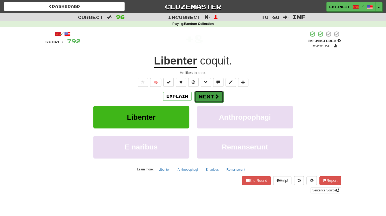
click at [201, 98] on button "Next" at bounding box center [208, 97] width 29 height 12
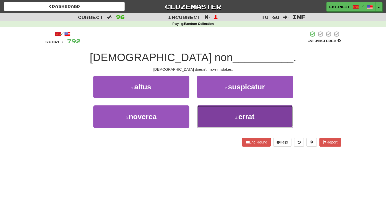
click at [212, 116] on button "4 . errat" at bounding box center [245, 116] width 96 height 23
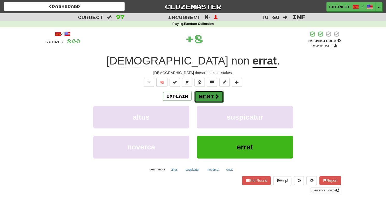
click at [207, 98] on button "Next" at bounding box center [208, 97] width 29 height 12
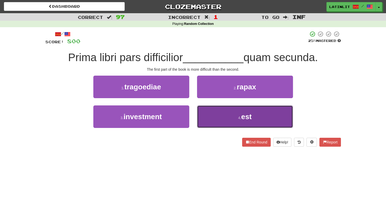
click at [212, 115] on button "4 . est" at bounding box center [245, 116] width 96 height 23
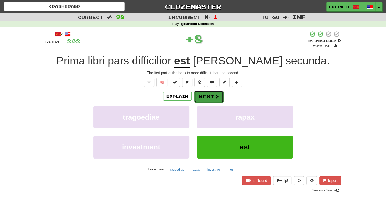
click at [204, 98] on button "Next" at bounding box center [208, 97] width 29 height 12
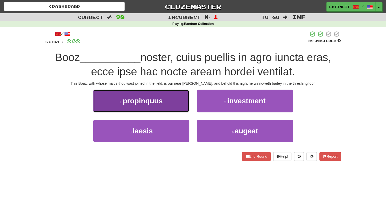
click at [173, 103] on button "1 . propinquus" at bounding box center [141, 101] width 96 height 23
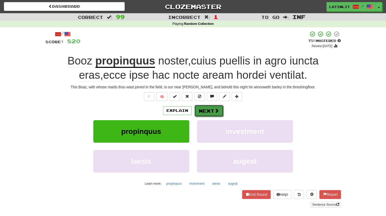
click at [213, 113] on button "Next" at bounding box center [208, 111] width 29 height 12
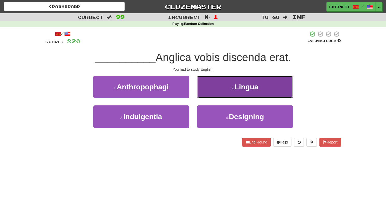
click at [222, 84] on button "2 . Lingua" at bounding box center [245, 87] width 96 height 23
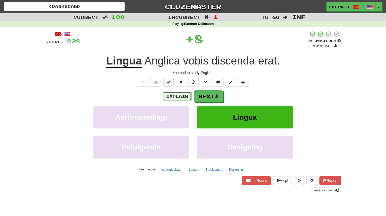
click at [184, 98] on button "Explain" at bounding box center [177, 96] width 29 height 9
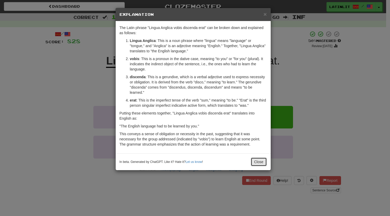
click at [263, 161] on button "Close" at bounding box center [259, 162] width 16 height 9
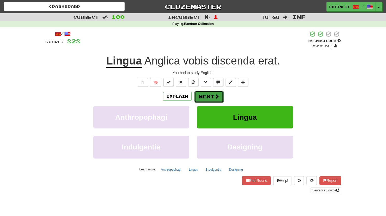
click at [205, 97] on button "Next" at bounding box center [208, 97] width 29 height 12
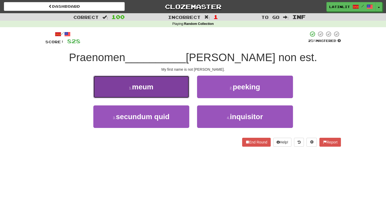
click at [149, 90] on span "meum" at bounding box center [142, 87] width 21 height 8
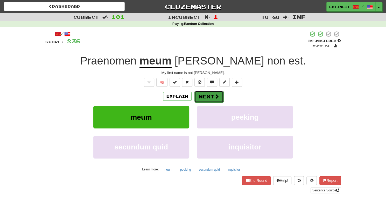
click at [205, 95] on button "Next" at bounding box center [208, 97] width 29 height 12
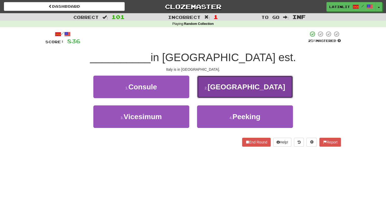
click at [210, 89] on button "2 . [GEOGRAPHIC_DATA]" at bounding box center [245, 87] width 96 height 23
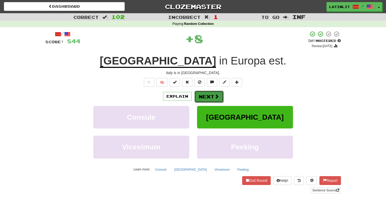
click at [201, 94] on button "Next" at bounding box center [208, 97] width 29 height 12
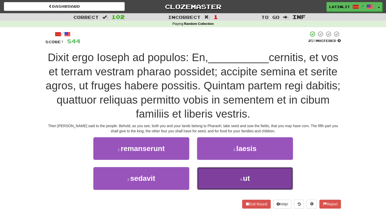
click at [222, 179] on button "4 . ut" at bounding box center [245, 178] width 96 height 23
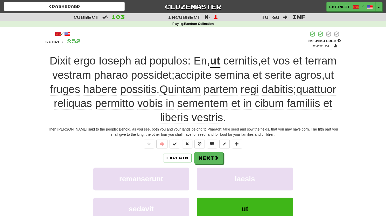
click at [234, 63] on span "cernitis" at bounding box center [240, 61] width 34 height 12
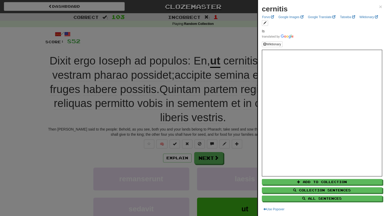
click at [368, 31] on p "Is" at bounding box center [322, 34] width 120 height 10
click at [379, 6] on span "×" at bounding box center [380, 7] width 3 height 6
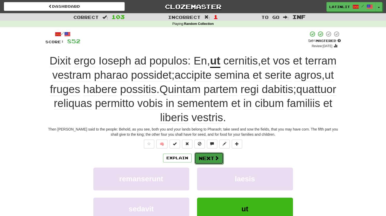
click at [206, 155] on button "Next" at bounding box center [208, 158] width 29 height 12
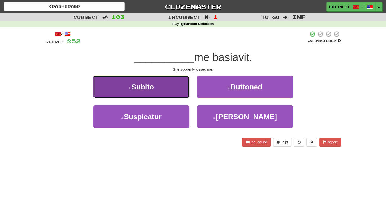
click at [146, 90] on span "Subito" at bounding box center [142, 87] width 23 height 8
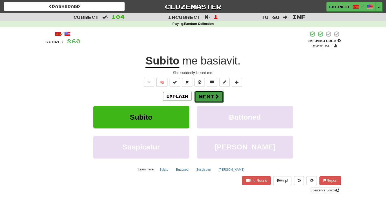
click at [201, 96] on button "Next" at bounding box center [208, 97] width 29 height 12
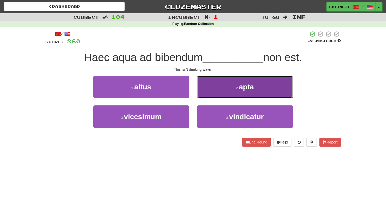
click at [213, 82] on button "2 . apta" at bounding box center [245, 87] width 96 height 23
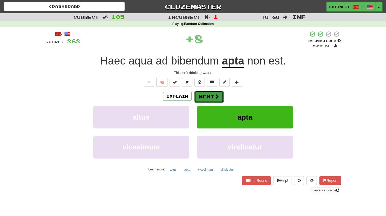
click at [202, 102] on button "Next" at bounding box center [208, 97] width 29 height 12
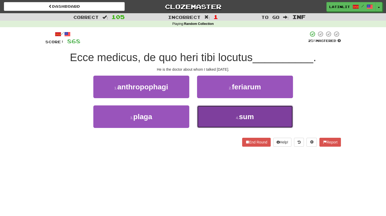
click at [221, 118] on button "4 . sum" at bounding box center [245, 116] width 96 height 23
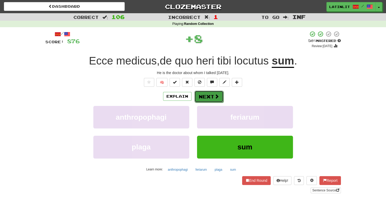
click at [201, 97] on button "Next" at bounding box center [208, 97] width 29 height 12
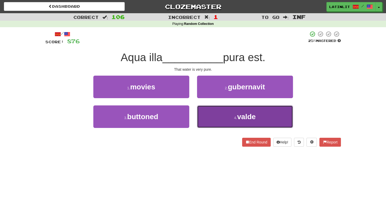
click at [207, 109] on button "4 . valde" at bounding box center [245, 116] width 96 height 23
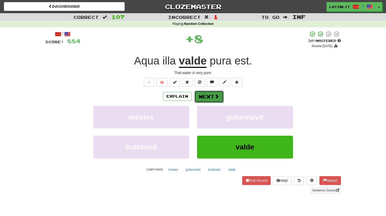
click at [205, 93] on button "Next" at bounding box center [208, 97] width 29 height 12
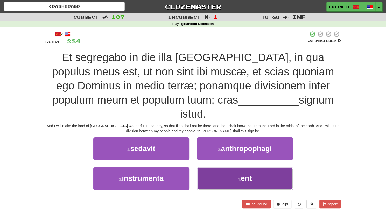
click at [249, 174] on span "erit" at bounding box center [246, 178] width 11 height 8
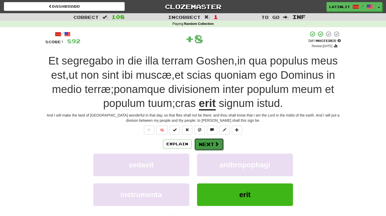
click at [212, 144] on button "Next" at bounding box center [208, 144] width 29 height 12
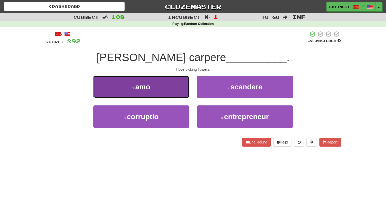
click at [166, 94] on button "1 . amo" at bounding box center [141, 87] width 96 height 23
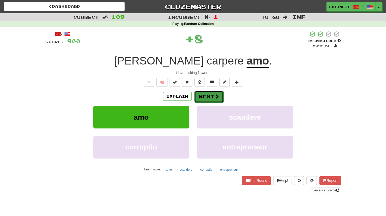
click at [205, 94] on button "Next" at bounding box center [208, 97] width 29 height 12
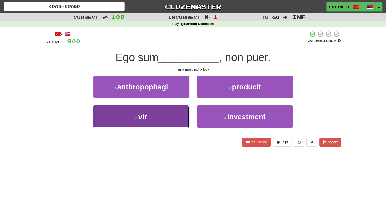
click at [166, 125] on button "3 . vir" at bounding box center [141, 116] width 96 height 23
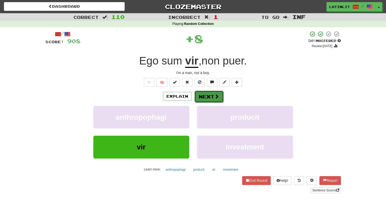
click at [202, 93] on button "Next" at bounding box center [208, 97] width 29 height 12
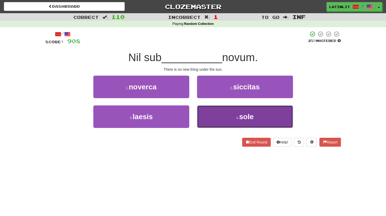
click at [207, 113] on button "4 . sole" at bounding box center [245, 116] width 96 height 23
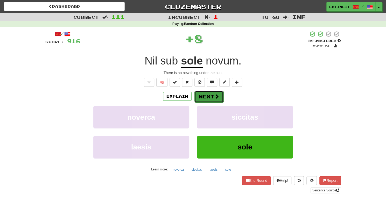
click at [200, 101] on button "Next" at bounding box center [208, 97] width 29 height 12
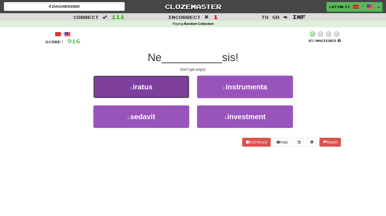
click at [170, 89] on button "1 . iratus" at bounding box center [141, 87] width 96 height 23
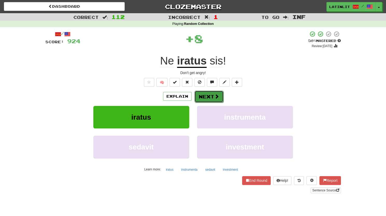
click at [205, 96] on button "Next" at bounding box center [208, 97] width 29 height 12
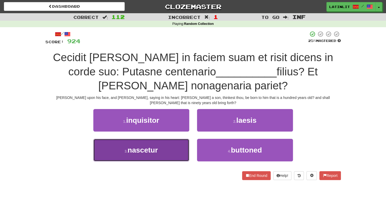
click at [144, 146] on span "nascetur" at bounding box center [143, 150] width 30 height 8
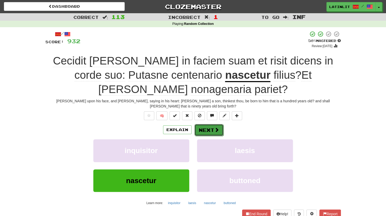
click at [204, 124] on button "Next" at bounding box center [208, 130] width 29 height 12
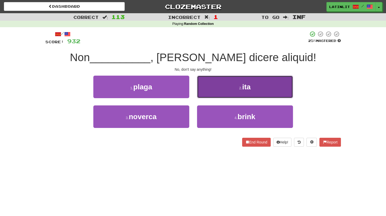
click at [213, 90] on button "2 . ita" at bounding box center [245, 87] width 96 height 23
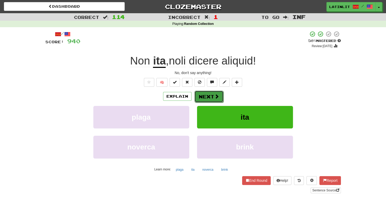
click at [205, 98] on button "Next" at bounding box center [208, 97] width 29 height 12
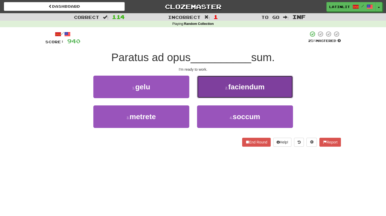
click at [207, 90] on button "2 . faciendum" at bounding box center [245, 87] width 96 height 23
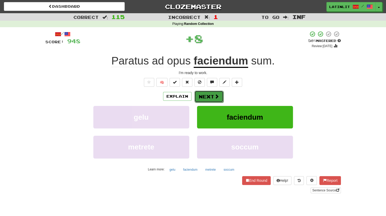
click at [200, 96] on button "Next" at bounding box center [208, 97] width 29 height 12
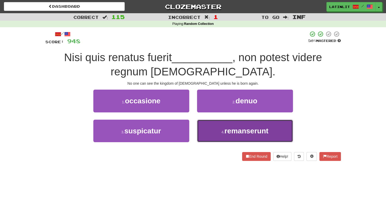
click at [219, 132] on button "4 . remanserunt" at bounding box center [245, 131] width 96 height 23
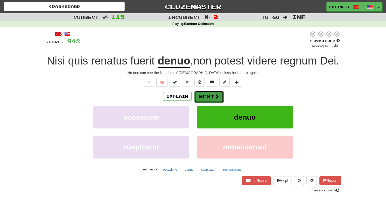
click at [204, 93] on button "Next" at bounding box center [208, 97] width 29 height 12
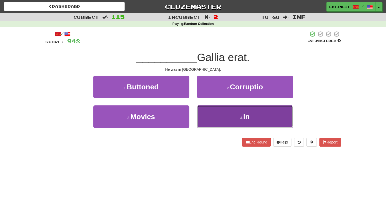
click at [218, 116] on button "4 . In" at bounding box center [245, 116] width 96 height 23
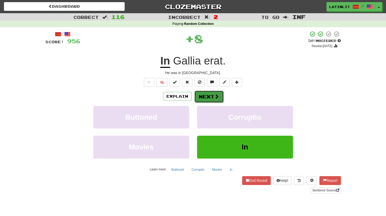
click at [208, 95] on button "Next" at bounding box center [208, 97] width 29 height 12
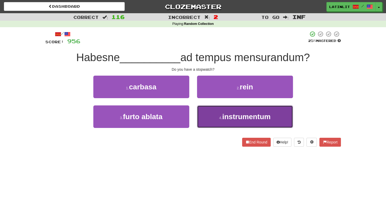
click at [220, 121] on button "4 . instrumentum" at bounding box center [245, 116] width 96 height 23
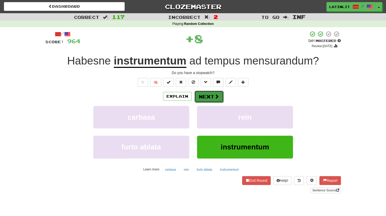
click at [205, 94] on button "Next" at bounding box center [208, 97] width 29 height 12
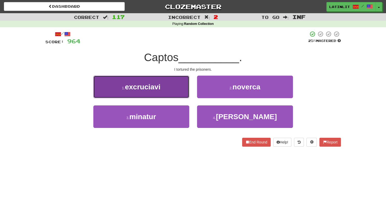
click at [168, 87] on button "1 . excruciavi" at bounding box center [141, 87] width 96 height 23
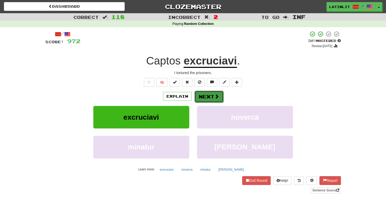
click at [210, 94] on button "Next" at bounding box center [208, 97] width 29 height 12
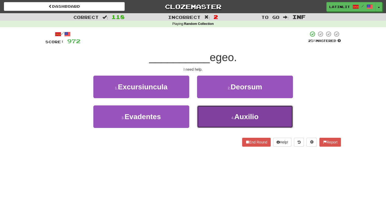
click at [216, 111] on button "4 . Auxilio" at bounding box center [245, 116] width 96 height 23
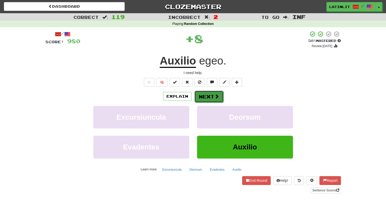
click at [203, 98] on button "Next" at bounding box center [208, 97] width 29 height 12
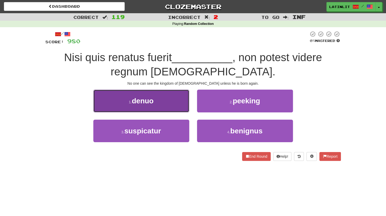
click at [173, 100] on button "1 . denuo" at bounding box center [141, 101] width 96 height 23
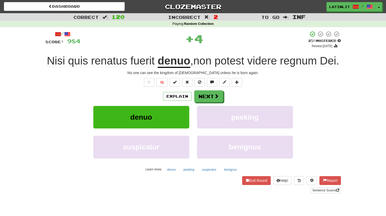
click at [171, 62] on u "denuo" at bounding box center [174, 61] width 33 height 13
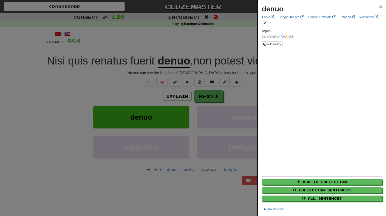
click at [379, 7] on span "×" at bounding box center [380, 7] width 3 height 6
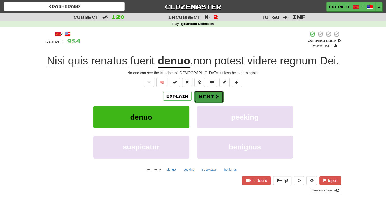
click at [202, 96] on button "Next" at bounding box center [208, 97] width 29 height 12
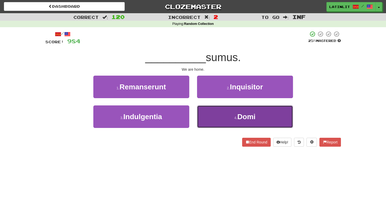
click at [208, 116] on button "4 . Domi" at bounding box center [245, 116] width 96 height 23
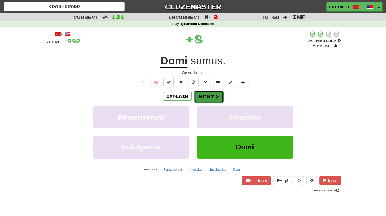
click at [203, 97] on button "Next" at bounding box center [208, 97] width 29 height 12
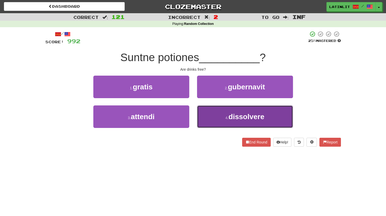
click at [216, 117] on button "4 . dissolvere" at bounding box center [245, 116] width 96 height 23
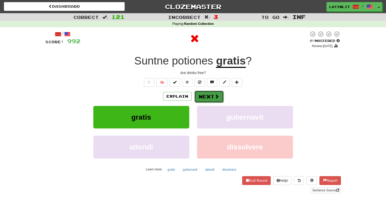
click at [206, 99] on button "Next" at bounding box center [208, 97] width 29 height 12
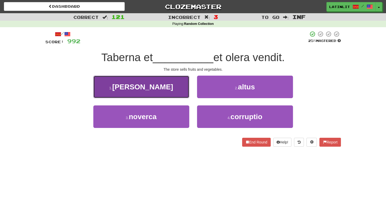
click at [171, 93] on button "1 . [PERSON_NAME]" at bounding box center [141, 87] width 96 height 23
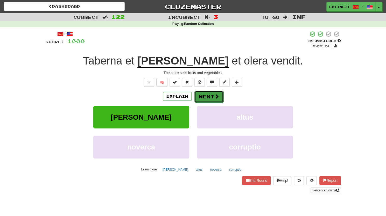
click at [207, 96] on button "Next" at bounding box center [208, 97] width 29 height 12
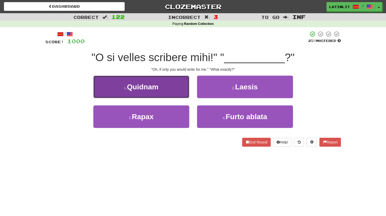
click at [176, 88] on button "1 . [GEOGRAPHIC_DATA]" at bounding box center [141, 87] width 96 height 23
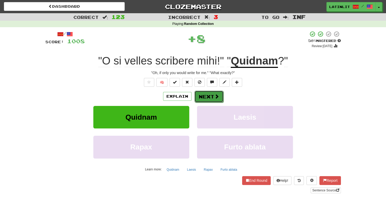
click at [204, 95] on button "Next" at bounding box center [208, 97] width 29 height 12
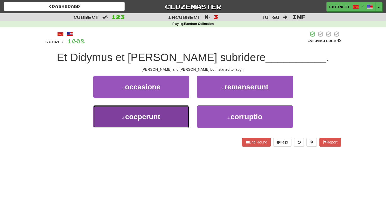
click at [180, 119] on button "3 . coeperunt" at bounding box center [141, 116] width 96 height 23
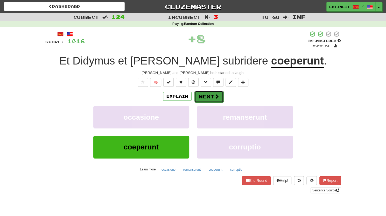
click at [210, 96] on button "Next" at bounding box center [208, 97] width 29 height 12
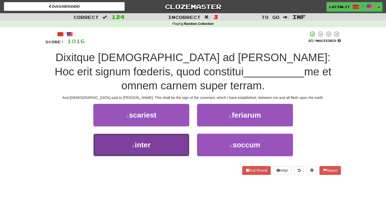
click at [172, 136] on button "3 . inter" at bounding box center [141, 145] width 96 height 23
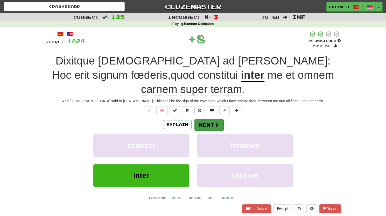
click at [207, 119] on div "Explain Next" at bounding box center [192, 125] width 295 height 12
click at [206, 119] on button "Next" at bounding box center [208, 125] width 29 height 12
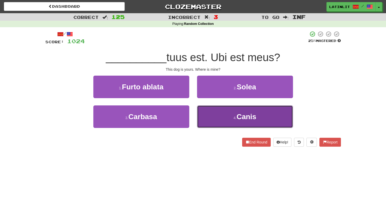
click at [206, 118] on button "4 . Canis" at bounding box center [245, 116] width 96 height 23
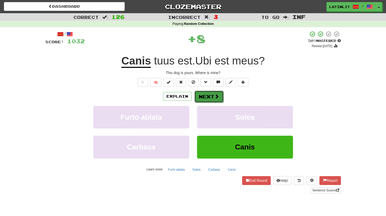
click at [203, 94] on button "Next" at bounding box center [208, 97] width 29 height 12
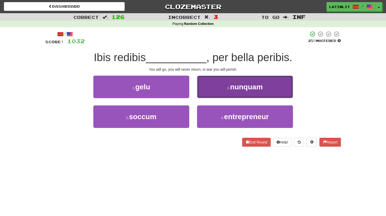
click at [213, 92] on button "2 . nunquam" at bounding box center [245, 87] width 96 height 23
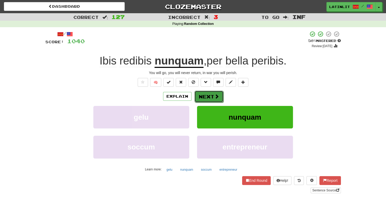
click at [207, 96] on button "Next" at bounding box center [208, 97] width 29 height 12
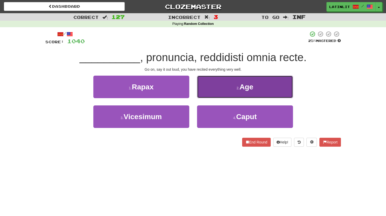
click at [207, 92] on button "2 . Age" at bounding box center [245, 87] width 96 height 23
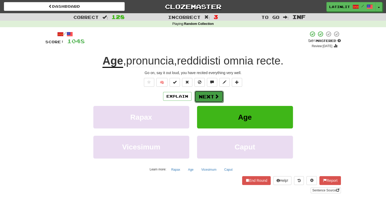
click at [205, 95] on button "Next" at bounding box center [208, 97] width 29 height 12
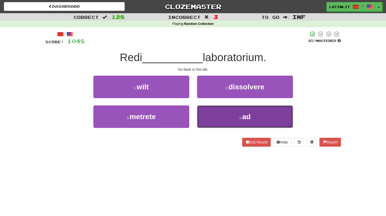
click at [221, 117] on button "4 . ad" at bounding box center [245, 116] width 96 height 23
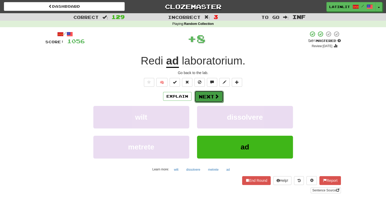
click at [207, 95] on button "Next" at bounding box center [208, 97] width 29 height 12
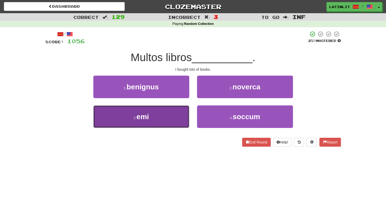
click at [177, 117] on button "3 . emi" at bounding box center [141, 116] width 96 height 23
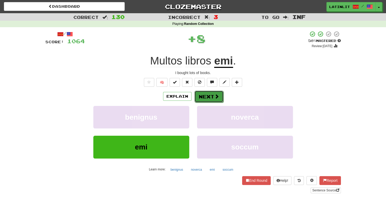
click at [213, 95] on button "Next" at bounding box center [208, 97] width 29 height 12
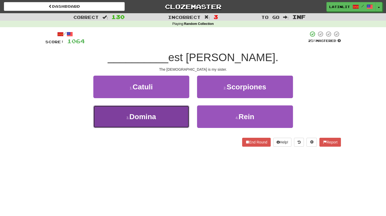
click at [163, 116] on button "3 . [GEOGRAPHIC_DATA]" at bounding box center [141, 116] width 96 height 23
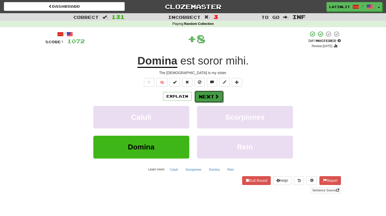
click at [203, 98] on button "Next" at bounding box center [208, 97] width 29 height 12
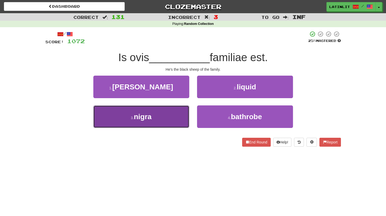
click at [172, 123] on button "3 . nigra" at bounding box center [141, 116] width 96 height 23
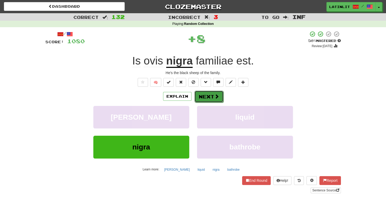
click at [203, 92] on button "Next" at bounding box center [208, 97] width 29 height 12
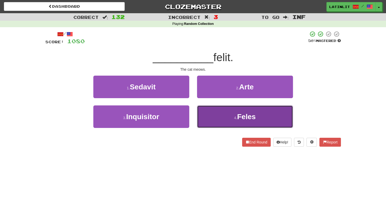
click at [211, 113] on button "4 . Feles" at bounding box center [245, 116] width 96 height 23
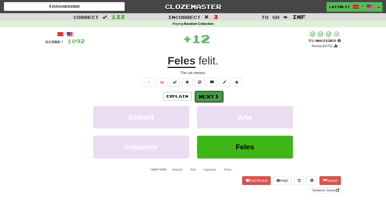
click at [207, 92] on button "Next" at bounding box center [208, 97] width 29 height 12
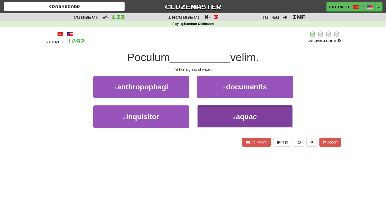
click at [207, 112] on button "4 . aquae" at bounding box center [245, 116] width 96 height 23
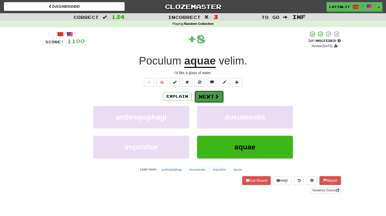
click at [201, 96] on button "Next" at bounding box center [208, 97] width 29 height 12
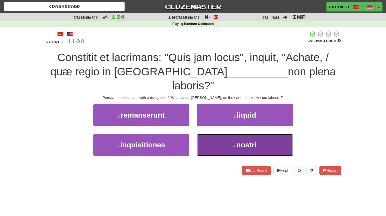
click at [242, 141] on span "nostri" at bounding box center [246, 145] width 20 height 8
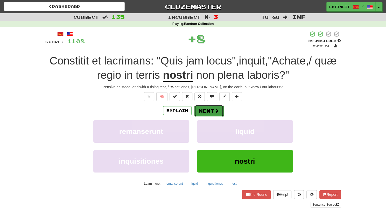
click at [202, 107] on button "Next" at bounding box center [208, 111] width 29 height 12
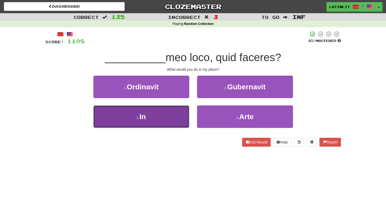
click at [154, 120] on button "3 . In" at bounding box center [141, 116] width 96 height 23
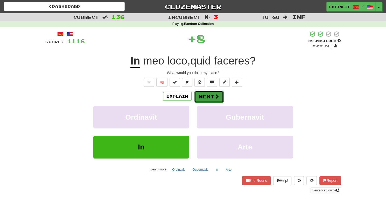
click at [204, 98] on button "Next" at bounding box center [208, 97] width 29 height 12
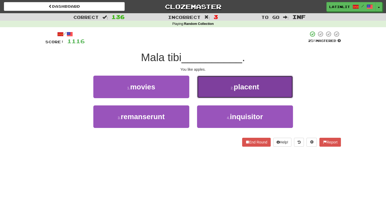
click at [221, 87] on button "2 . placent" at bounding box center [245, 87] width 96 height 23
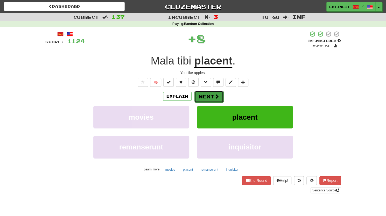
click at [207, 98] on button "Next" at bounding box center [208, 97] width 29 height 12
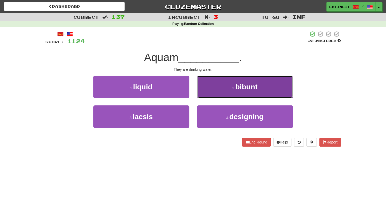
click at [217, 83] on button "2 . [GEOGRAPHIC_DATA]" at bounding box center [245, 87] width 96 height 23
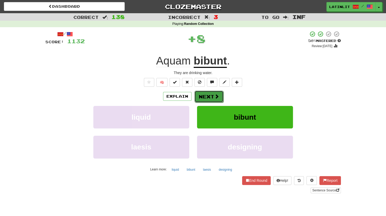
click at [205, 95] on button "Next" at bounding box center [208, 97] width 29 height 12
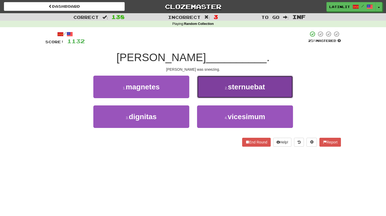
click at [207, 92] on button "2 . sternuebat" at bounding box center [245, 87] width 96 height 23
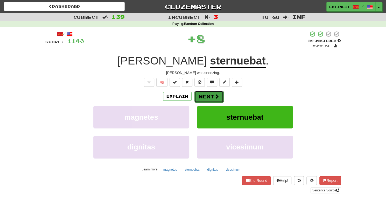
click at [202, 97] on button "Next" at bounding box center [208, 97] width 29 height 12
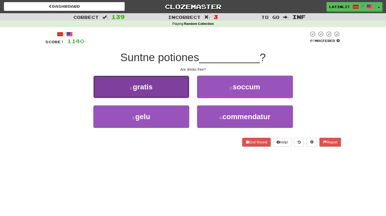
click at [169, 87] on button "1 . gratis" at bounding box center [141, 87] width 96 height 23
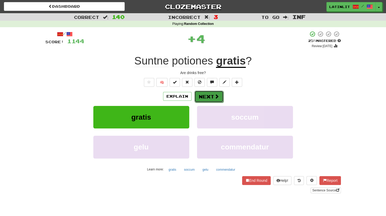
click at [209, 97] on button "Next" at bounding box center [208, 97] width 29 height 12
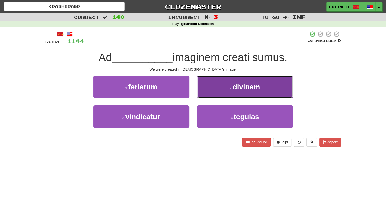
click at [212, 89] on button "2 . divinam" at bounding box center [245, 87] width 96 height 23
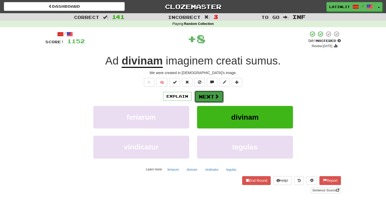
click at [206, 94] on button "Next" at bounding box center [208, 97] width 29 height 12
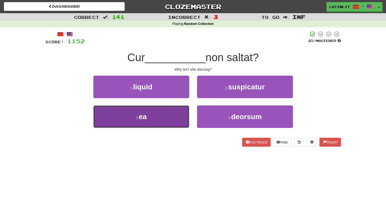
click at [166, 117] on button "3 . ea" at bounding box center [141, 116] width 96 height 23
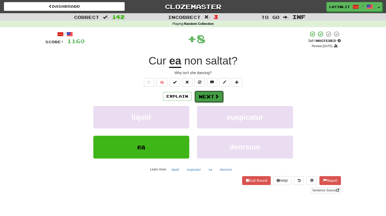
click at [206, 96] on button "Next" at bounding box center [208, 97] width 29 height 12
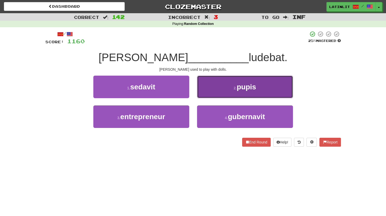
click at [211, 87] on button "2 . pupis" at bounding box center [245, 87] width 96 height 23
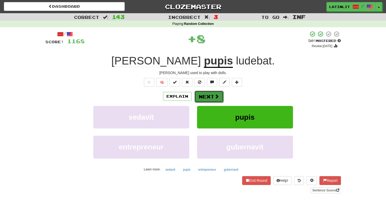
click at [202, 98] on button "Next" at bounding box center [208, 97] width 29 height 12
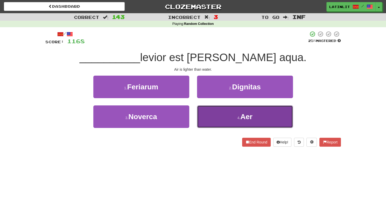
click at [214, 117] on button "4 . Aer" at bounding box center [245, 116] width 96 height 23
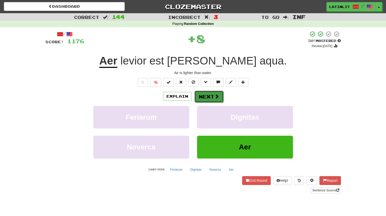
click at [199, 93] on button "Next" at bounding box center [208, 97] width 29 height 12
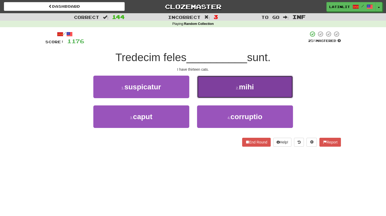
click at [204, 90] on button "2 . mihi" at bounding box center [245, 87] width 96 height 23
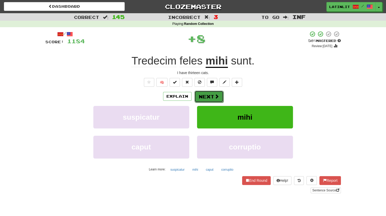
click at [200, 97] on button "Next" at bounding box center [208, 97] width 29 height 12
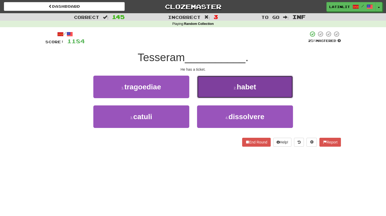
click at [211, 89] on button "2 . habet" at bounding box center [245, 87] width 96 height 23
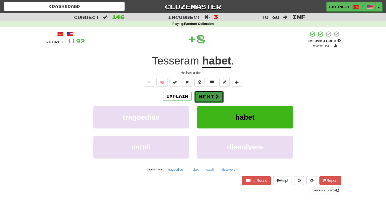
click at [203, 96] on button "Next" at bounding box center [208, 97] width 29 height 12
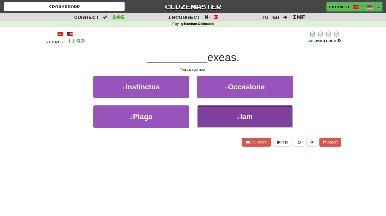
click at [216, 121] on button "4 . Iam" at bounding box center [245, 116] width 96 height 23
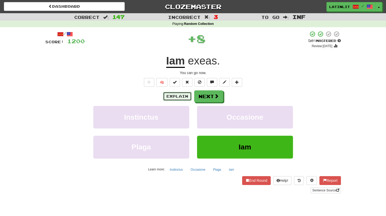
click at [173, 96] on button "Explain" at bounding box center [177, 96] width 29 height 9
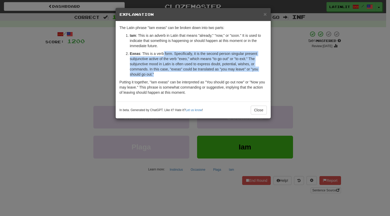
drag, startPoint x: 164, startPoint y: 53, endPoint x: 197, endPoint y: 73, distance: 38.6
click at [197, 73] on p "Exeas : This is a verb form. Specifically, it is the second person singular pre…" at bounding box center [198, 64] width 137 height 26
click at [169, 57] on p "Exeas : This is a verb form. Specifically, it is the second person singular pre…" at bounding box center [198, 64] width 137 height 26
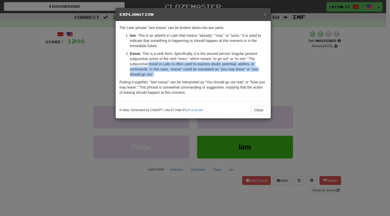
drag, startPoint x: 147, startPoint y: 62, endPoint x: 179, endPoint y: 72, distance: 33.2
click at [179, 72] on p "Exeas : This is a verb form. Specifically, it is the second person singular pre…" at bounding box center [198, 64] width 137 height 26
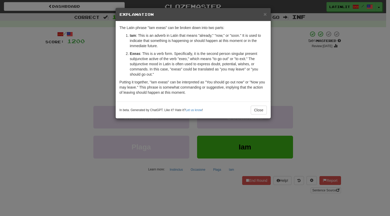
click at [151, 57] on p "Exeas : This is a verb form. Specifically, it is the second person singular pre…" at bounding box center [198, 64] width 137 height 26
drag, startPoint x: 194, startPoint y: 68, endPoint x: 200, endPoint y: 75, distance: 8.5
click at [200, 75] on p "Exeas : This is a verb form. Specifically, it is the second person singular pre…" at bounding box center [198, 64] width 137 height 26
click at [155, 58] on p "Exeas : This is a verb form. Specifically, it is the second person singular pre…" at bounding box center [198, 64] width 137 height 26
click at [258, 110] on button "Close" at bounding box center [259, 110] width 16 height 9
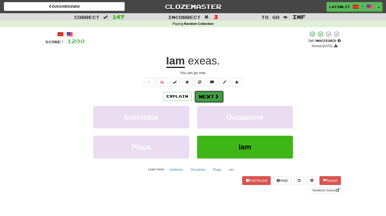
click at [200, 91] on button "Next" at bounding box center [208, 97] width 29 height 12
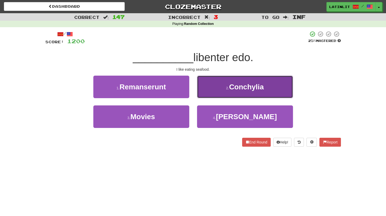
click at [220, 85] on button "2 . [GEOGRAPHIC_DATA]" at bounding box center [245, 87] width 96 height 23
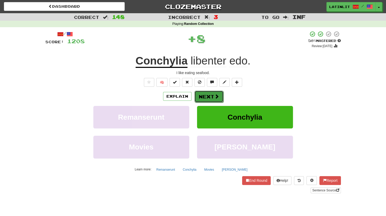
click at [206, 94] on button "Next" at bounding box center [208, 97] width 29 height 12
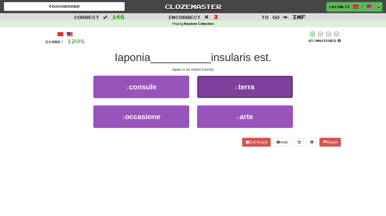
click at [209, 94] on button "2 . terra" at bounding box center [245, 87] width 96 height 23
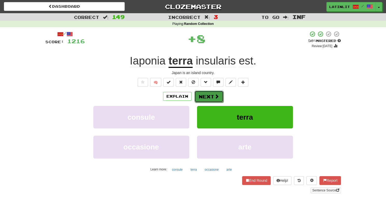
click at [205, 95] on button "Next" at bounding box center [208, 97] width 29 height 12
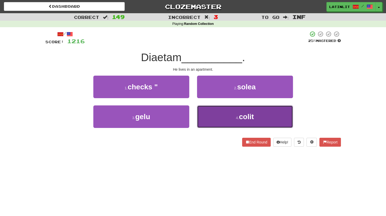
click at [207, 113] on button "4 . colit" at bounding box center [245, 116] width 96 height 23
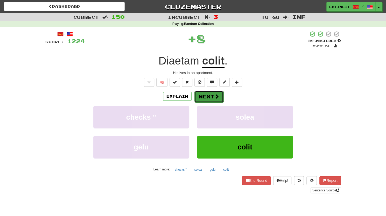
click at [202, 97] on button "Next" at bounding box center [208, 97] width 29 height 12
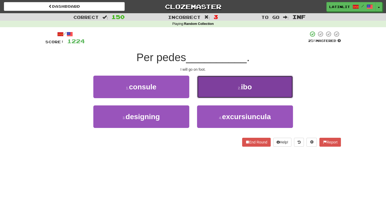
click at [204, 84] on button "2 . ibo" at bounding box center [245, 87] width 96 height 23
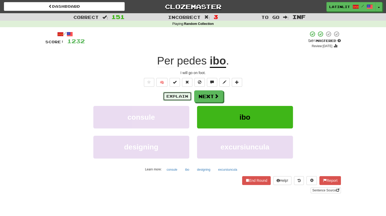
click at [187, 95] on button "Explain" at bounding box center [177, 96] width 29 height 9
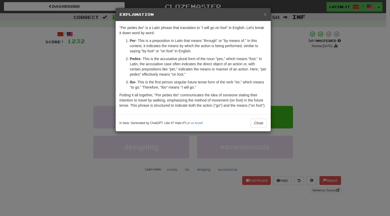
drag, startPoint x: 172, startPoint y: 59, endPoint x: 193, endPoint y: 72, distance: 24.5
click at [193, 72] on p "Pedes - This is the accusative plural form of the noun "pes," which means "foot…" at bounding box center [198, 66] width 137 height 21
click at [186, 84] on p "Ibo - This is the first person singular future tense form of the verb "ire," wh…" at bounding box center [198, 85] width 137 height 10
click at [208, 84] on p "Ibo - This is the first person singular future tense form of the verb "ire," wh…" at bounding box center [198, 85] width 137 height 10
click at [265, 12] on span "×" at bounding box center [264, 14] width 3 height 6
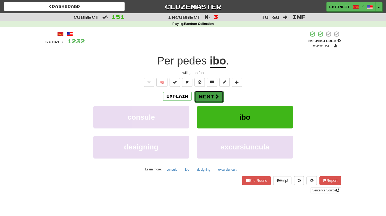
click at [209, 97] on button "Next" at bounding box center [208, 97] width 29 height 12
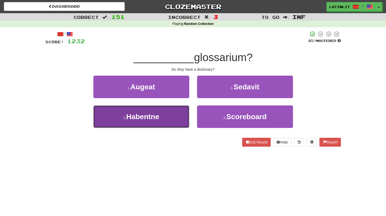
click at [152, 123] on button "3 . [GEOGRAPHIC_DATA]" at bounding box center [141, 116] width 96 height 23
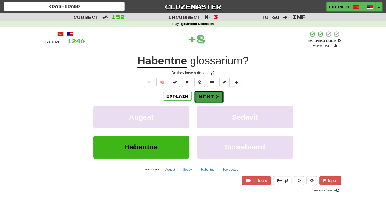
click at [208, 95] on button "Next" at bounding box center [208, 97] width 29 height 12
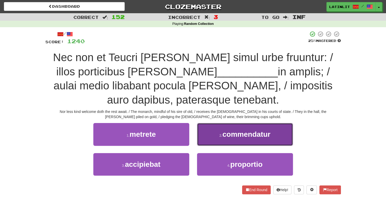
click at [222, 123] on button "2 . commendatur" at bounding box center [245, 134] width 96 height 23
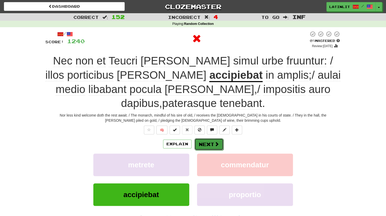
click at [210, 138] on button "Next" at bounding box center [208, 144] width 29 height 12
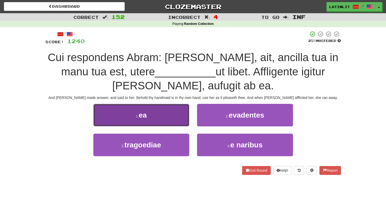
click at [154, 117] on button "1 . ea" at bounding box center [141, 115] width 96 height 23
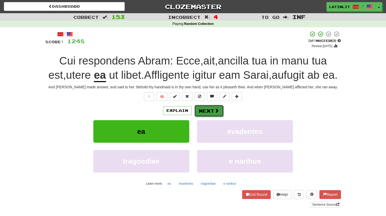
click at [202, 111] on button "Next" at bounding box center [208, 111] width 29 height 12
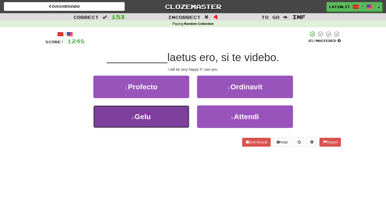
click at [168, 121] on button "3 . Gelu" at bounding box center [141, 116] width 96 height 23
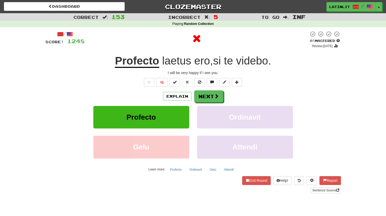
click at [142, 63] on u "Profecto" at bounding box center [137, 61] width 44 height 13
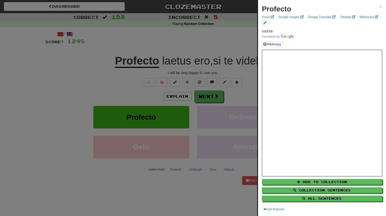
click at [76, 83] on div at bounding box center [193, 108] width 386 height 216
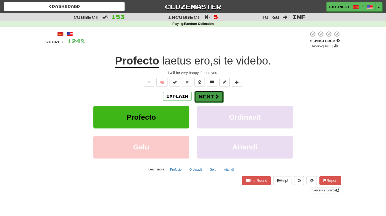
click at [202, 97] on button "Next" at bounding box center [208, 97] width 29 height 12
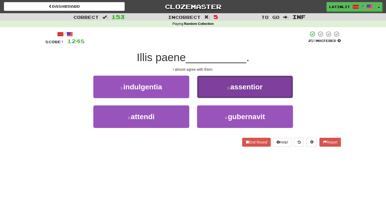
click at [210, 88] on button "2 . [GEOGRAPHIC_DATA]" at bounding box center [245, 87] width 96 height 23
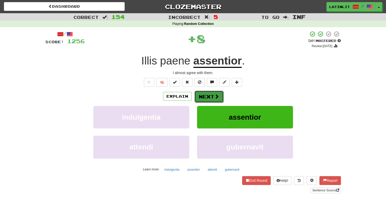
click at [203, 96] on button "Next" at bounding box center [208, 97] width 29 height 12
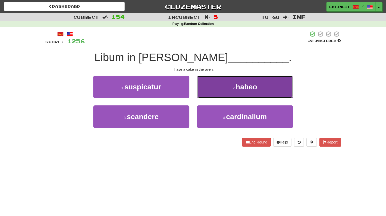
click at [209, 90] on button "2 . habeo" at bounding box center [245, 87] width 96 height 23
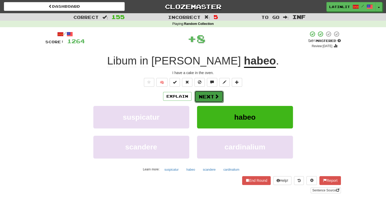
click at [201, 101] on button "Next" at bounding box center [208, 97] width 29 height 12
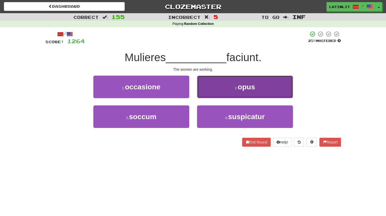
click at [213, 84] on button "2 . opus" at bounding box center [245, 87] width 96 height 23
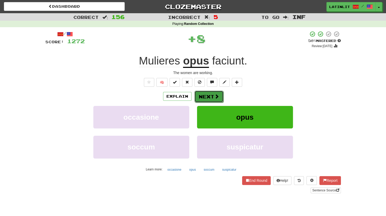
click at [205, 97] on button "Next" at bounding box center [208, 97] width 29 height 12
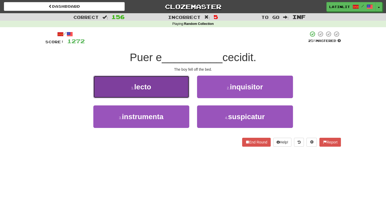
click at [166, 85] on button "1 . lecto" at bounding box center [141, 87] width 96 height 23
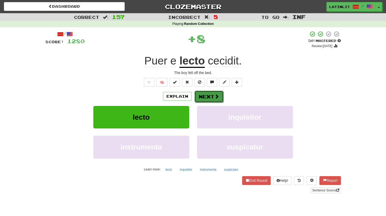
click at [211, 95] on button "Next" at bounding box center [208, 97] width 29 height 12
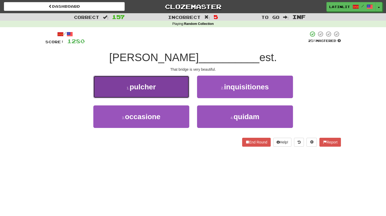
click at [169, 90] on button "1 . pulcher" at bounding box center [141, 87] width 96 height 23
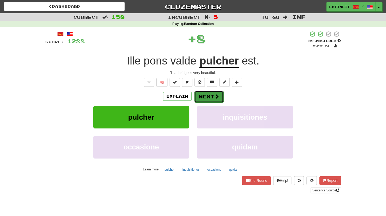
click at [211, 96] on button "Next" at bounding box center [208, 97] width 29 height 12
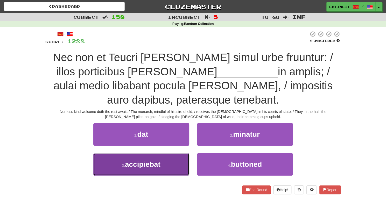
click at [157, 160] on span "accipiebat" at bounding box center [143, 164] width 36 height 8
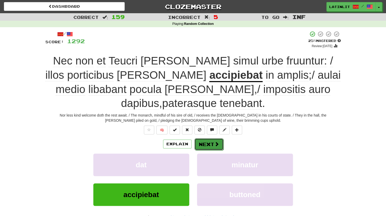
click at [208, 138] on button "Next" at bounding box center [208, 144] width 29 height 12
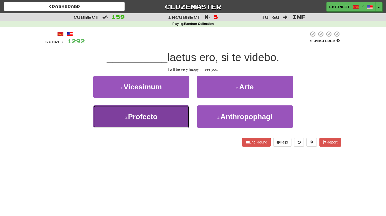
click at [164, 118] on button "3 . Profecto" at bounding box center [141, 116] width 96 height 23
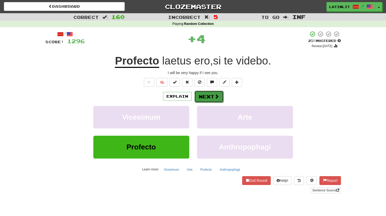
click at [207, 93] on button "Next" at bounding box center [208, 97] width 29 height 12
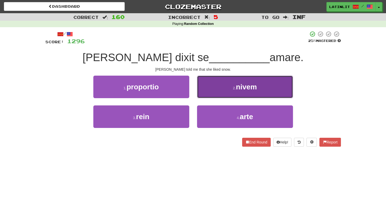
click at [218, 91] on button "2 . nivem" at bounding box center [245, 87] width 96 height 23
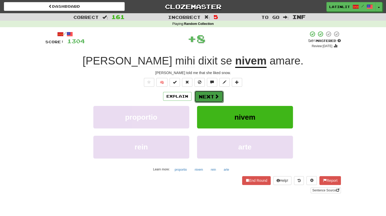
click at [203, 97] on button "Next" at bounding box center [208, 97] width 29 height 12
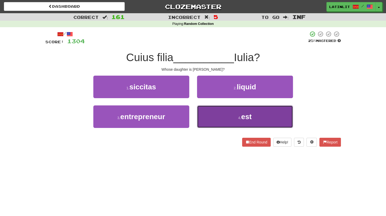
click at [209, 115] on button "4 . est" at bounding box center [245, 116] width 96 height 23
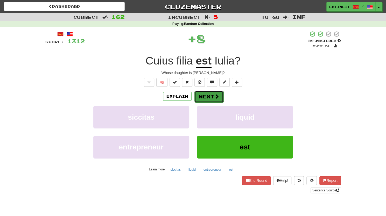
click at [207, 94] on button "Next" at bounding box center [208, 97] width 29 height 12
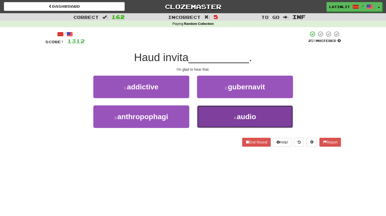
click at [211, 118] on button "4 . audio" at bounding box center [245, 116] width 96 height 23
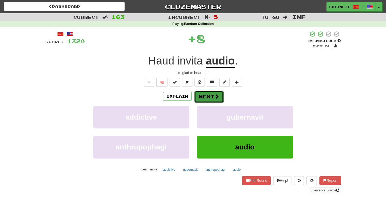
click at [199, 95] on button "Next" at bounding box center [208, 97] width 29 height 12
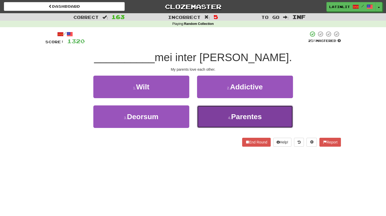
click at [217, 120] on button "4 . Parentes" at bounding box center [245, 116] width 96 height 23
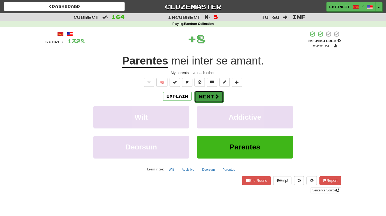
click at [205, 99] on button "Next" at bounding box center [208, 97] width 29 height 12
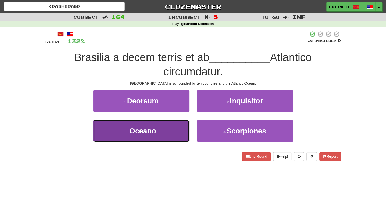
click at [165, 128] on button "3 . Oceano" at bounding box center [141, 131] width 96 height 23
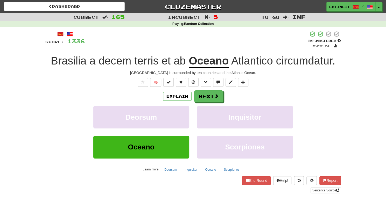
click at [300, 63] on span "circumdatur" at bounding box center [304, 61] width 56 height 12
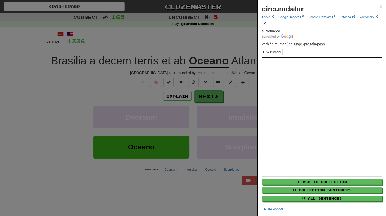
click at [95, 91] on div at bounding box center [193, 108] width 386 height 216
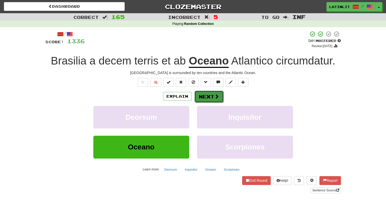
click at [207, 101] on button "Next" at bounding box center [208, 97] width 29 height 12
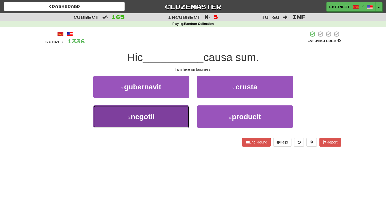
click at [162, 124] on button "3 . negotii" at bounding box center [141, 116] width 96 height 23
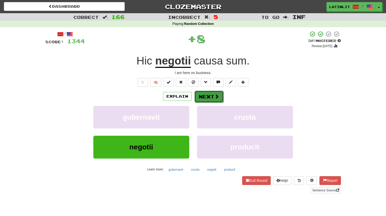
click at [205, 96] on button "Next" at bounding box center [208, 97] width 29 height 12
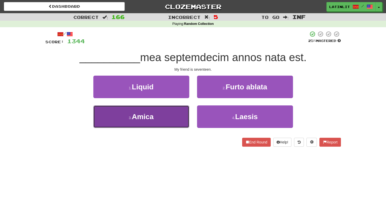
click at [176, 122] on button "3 . Amica" at bounding box center [141, 116] width 96 height 23
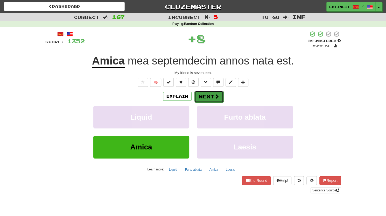
click at [213, 95] on button "Next" at bounding box center [208, 97] width 29 height 12
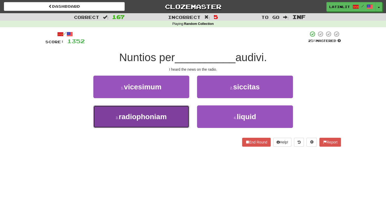
click at [152, 122] on button "3 . radiophoniam" at bounding box center [141, 116] width 96 height 23
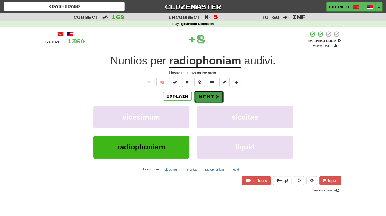
click at [204, 93] on button "Next" at bounding box center [208, 97] width 29 height 12
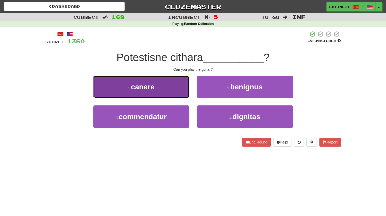
click at [178, 90] on button "1 . [GEOGRAPHIC_DATA]" at bounding box center [141, 87] width 96 height 23
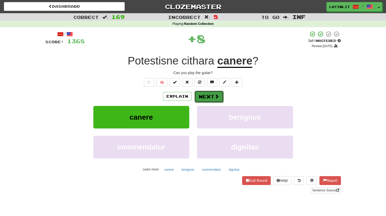
click at [213, 98] on button "Next" at bounding box center [208, 97] width 29 height 12
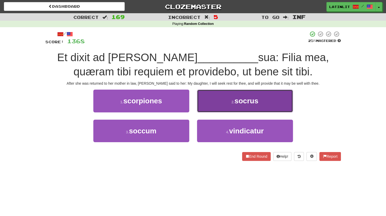
click at [215, 99] on button "2 . socrus" at bounding box center [245, 101] width 96 height 23
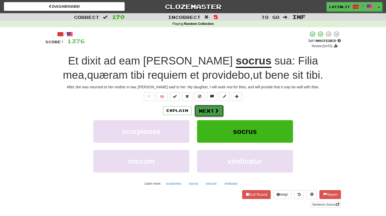
click at [206, 109] on button "Next" at bounding box center [208, 111] width 29 height 12
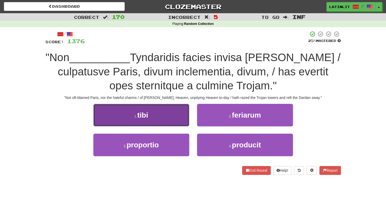
click at [161, 116] on button "1 . tibi" at bounding box center [141, 115] width 96 height 23
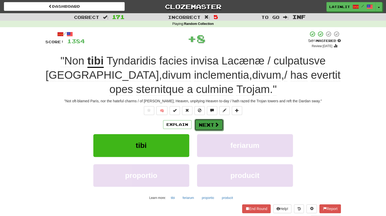
click at [210, 125] on button "Next" at bounding box center [208, 125] width 29 height 12
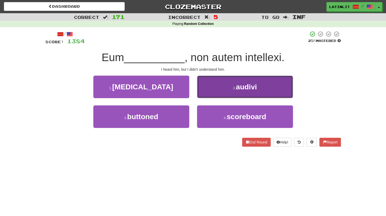
click at [222, 91] on button "2 . audivi" at bounding box center [245, 87] width 96 height 23
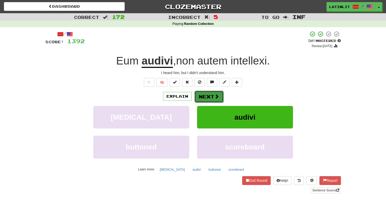
click at [211, 97] on button "Next" at bounding box center [208, 97] width 29 height 12
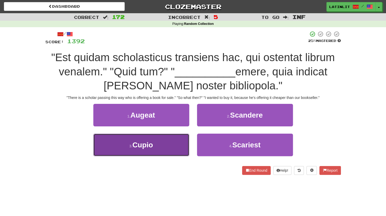
click at [151, 149] on button "3 . Cupio" at bounding box center [141, 145] width 96 height 23
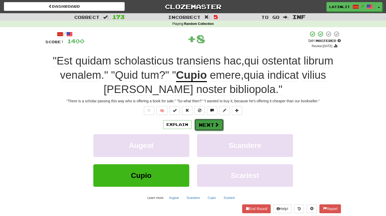
click at [217, 126] on span at bounding box center [216, 124] width 5 height 5
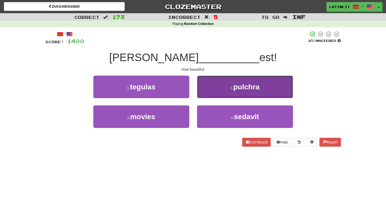
click at [227, 85] on button "2 . pulchra" at bounding box center [245, 87] width 96 height 23
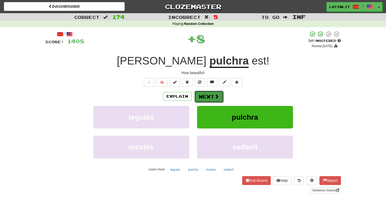
click at [204, 100] on button "Next" at bounding box center [208, 97] width 29 height 12
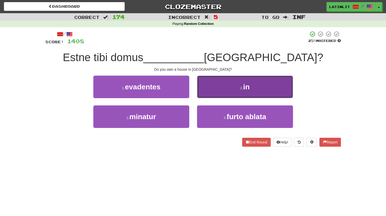
click at [213, 88] on button "2 . in" at bounding box center [245, 87] width 96 height 23
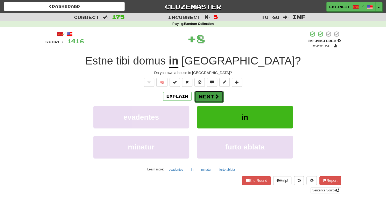
click at [203, 100] on button "Next" at bounding box center [208, 97] width 29 height 12
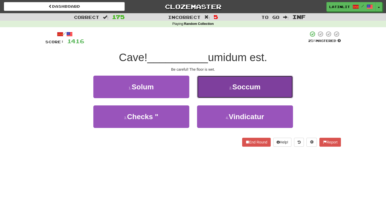
click at [209, 89] on button "2 . [GEOGRAPHIC_DATA]" at bounding box center [245, 87] width 96 height 23
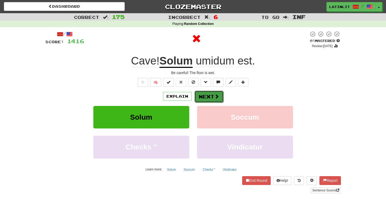
click at [207, 93] on button "Next" at bounding box center [208, 97] width 29 height 12
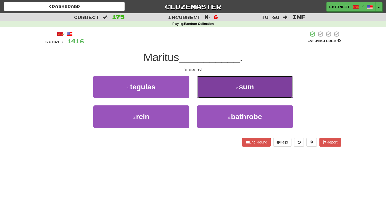
click at [207, 91] on button "2 . sum" at bounding box center [245, 87] width 96 height 23
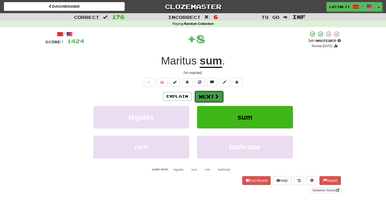
click at [205, 95] on button "Next" at bounding box center [208, 97] width 29 height 12
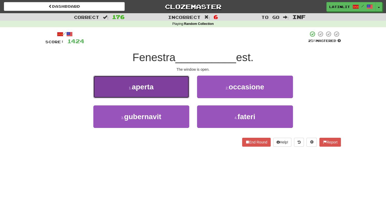
click at [149, 80] on button "1 . aperta" at bounding box center [141, 87] width 96 height 23
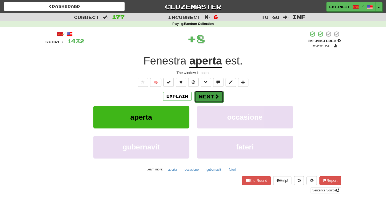
click at [200, 94] on button "Next" at bounding box center [208, 97] width 29 height 12
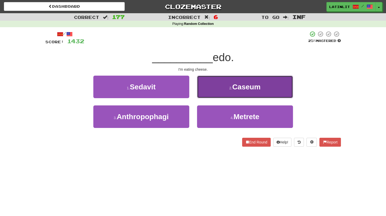
click at [204, 94] on button "2 . [GEOGRAPHIC_DATA]" at bounding box center [245, 87] width 96 height 23
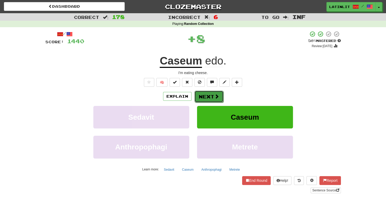
click at [200, 99] on button "Next" at bounding box center [208, 97] width 29 height 12
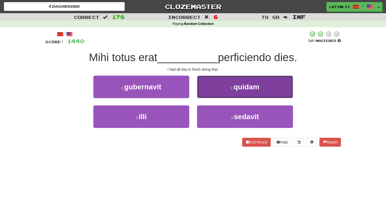
click at [217, 94] on button "2 . [GEOGRAPHIC_DATA]" at bounding box center [245, 87] width 96 height 23
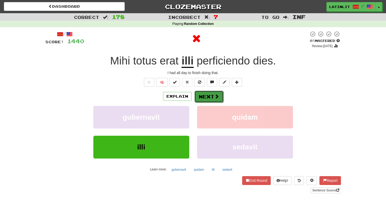
click at [208, 98] on button "Next" at bounding box center [208, 97] width 29 height 12
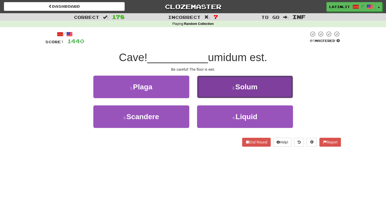
click at [214, 87] on button "2 . [GEOGRAPHIC_DATA]" at bounding box center [245, 87] width 96 height 23
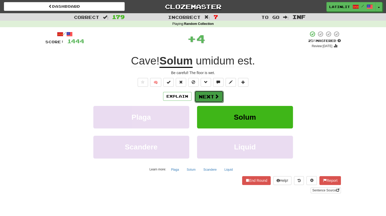
click at [207, 98] on button "Next" at bounding box center [208, 97] width 29 height 12
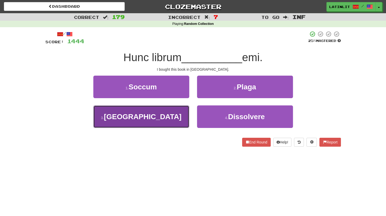
click at [161, 117] on button "3 . [GEOGRAPHIC_DATA]" at bounding box center [141, 116] width 96 height 23
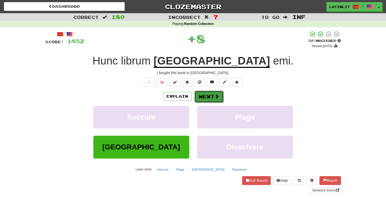
click at [213, 94] on button "Next" at bounding box center [208, 97] width 29 height 12
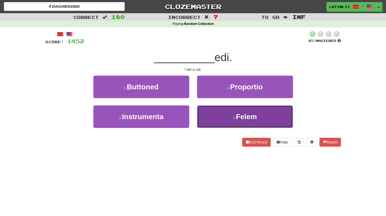
click at [225, 118] on button "4 . Felem" at bounding box center [245, 116] width 96 height 23
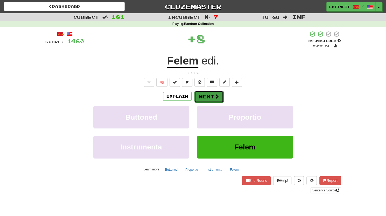
click at [206, 96] on button "Next" at bounding box center [208, 97] width 29 height 12
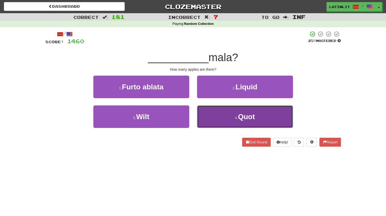
click at [211, 117] on button "4 . Quot" at bounding box center [245, 116] width 96 height 23
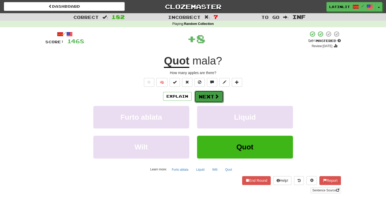
click at [204, 98] on button "Next" at bounding box center [208, 97] width 29 height 12
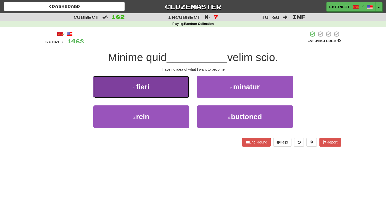
click at [165, 93] on button "1 . [GEOGRAPHIC_DATA]" at bounding box center [141, 87] width 96 height 23
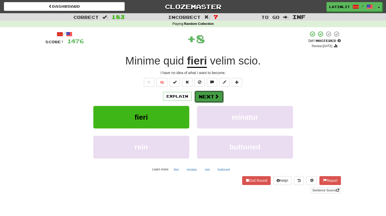
click at [207, 101] on button "Next" at bounding box center [208, 97] width 29 height 12
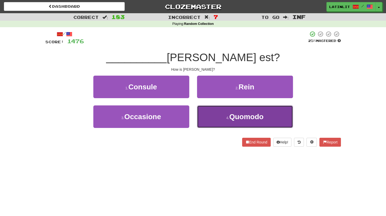
click at [217, 114] on button "4 . Quomodo" at bounding box center [245, 116] width 96 height 23
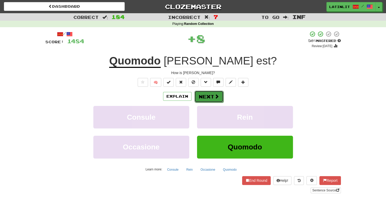
click at [206, 98] on button "Next" at bounding box center [208, 97] width 29 height 12
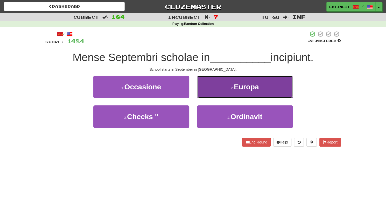
click at [215, 91] on button "2 . [GEOGRAPHIC_DATA]" at bounding box center [245, 87] width 96 height 23
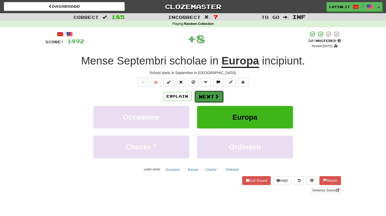
click at [206, 94] on button "Next" at bounding box center [208, 97] width 29 height 12
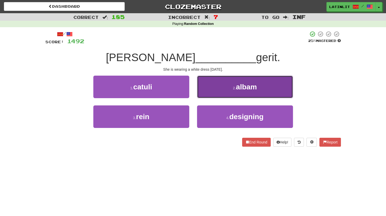
click at [211, 88] on button "2 . [GEOGRAPHIC_DATA]" at bounding box center [245, 87] width 96 height 23
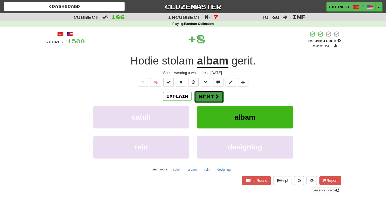
click at [204, 98] on button "Next" at bounding box center [208, 97] width 29 height 12
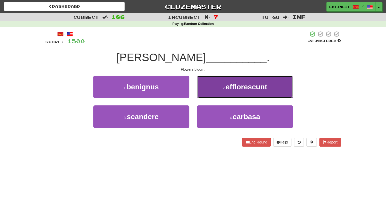
click at [210, 91] on button "2 . efflorescunt" at bounding box center [245, 87] width 96 height 23
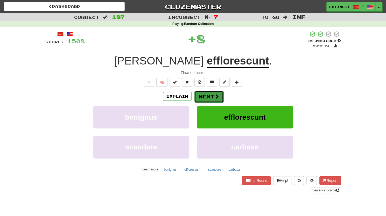
click at [206, 98] on button "Next" at bounding box center [208, 97] width 29 height 12
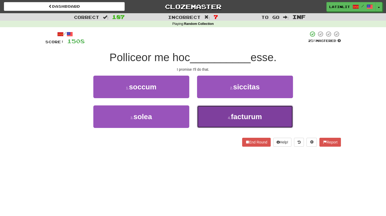
click at [212, 114] on button "4 . facturum" at bounding box center [245, 116] width 96 height 23
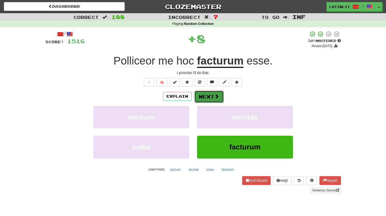
click at [204, 96] on button "Next" at bounding box center [208, 97] width 29 height 12
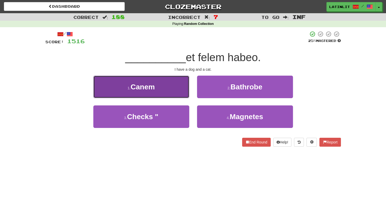
click at [170, 96] on button "1 . Canem" at bounding box center [141, 87] width 96 height 23
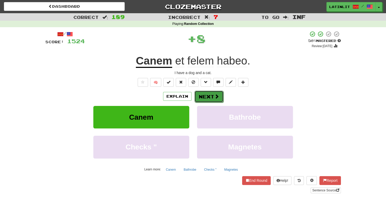
click at [203, 100] on button "Next" at bounding box center [208, 97] width 29 height 12
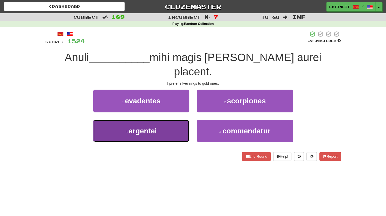
click at [172, 120] on button "3 . [GEOGRAPHIC_DATA]" at bounding box center [141, 131] width 96 height 23
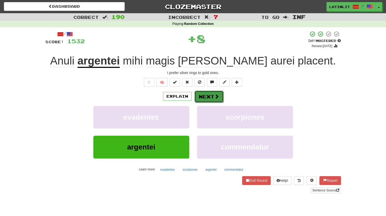
click at [199, 97] on button "Next" at bounding box center [208, 97] width 29 height 12
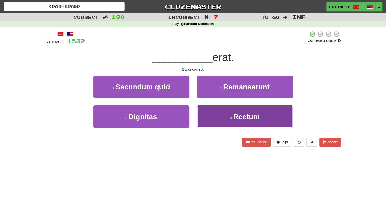
click at [216, 117] on button "4 . Rectum" at bounding box center [245, 116] width 96 height 23
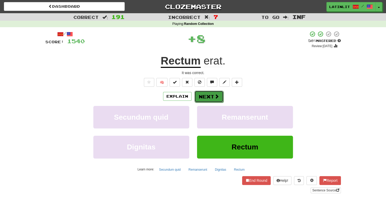
click at [207, 96] on button "Next" at bounding box center [208, 97] width 29 height 12
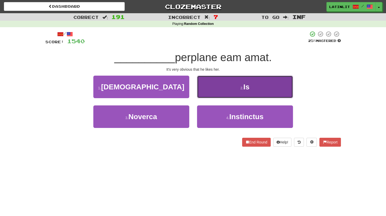
click at [211, 93] on button "2 . Is" at bounding box center [245, 87] width 96 height 23
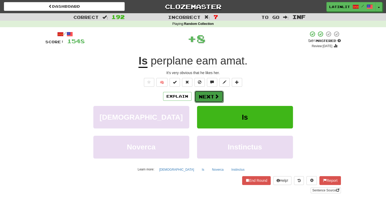
click at [206, 97] on button "Next" at bounding box center [208, 97] width 29 height 12
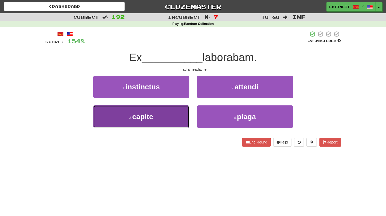
click at [169, 118] on button "3 . capite" at bounding box center [141, 116] width 96 height 23
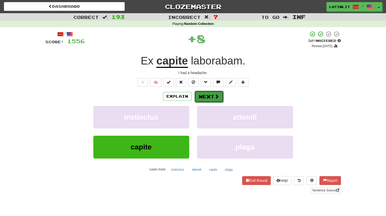
click at [200, 96] on button "Next" at bounding box center [208, 97] width 29 height 12
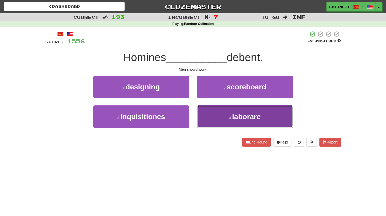
click at [209, 113] on button "4 . laborare" at bounding box center [245, 116] width 96 height 23
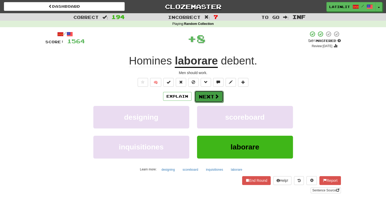
click at [195, 100] on button "Next" at bounding box center [208, 97] width 29 height 12
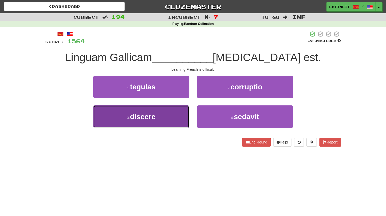
click at [165, 123] on button "3 . discere" at bounding box center [141, 116] width 96 height 23
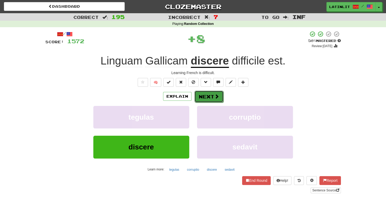
click at [206, 95] on button "Next" at bounding box center [208, 97] width 29 height 12
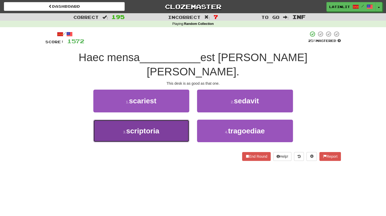
click at [167, 120] on button "3 . scriptoria" at bounding box center [141, 131] width 96 height 23
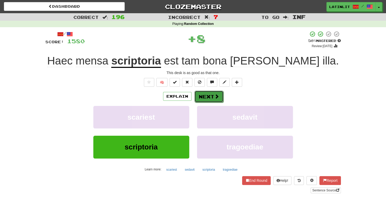
click at [207, 102] on button "Next" at bounding box center [208, 97] width 29 height 12
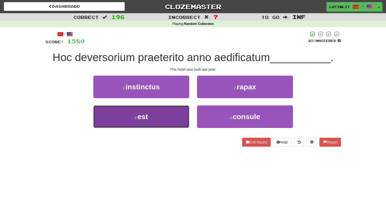
click at [175, 121] on button "3 . est" at bounding box center [141, 116] width 96 height 23
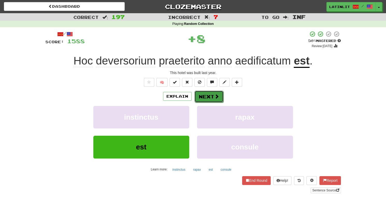
click at [215, 98] on span at bounding box center [216, 96] width 5 height 5
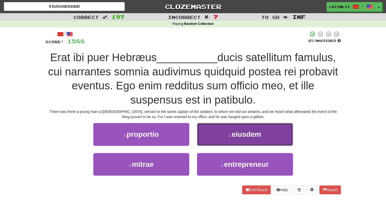
click at [235, 133] on span "eiusdem" at bounding box center [247, 134] width 30 height 8
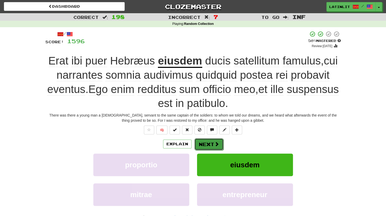
click at [208, 146] on button "Next" at bounding box center [208, 144] width 29 height 12
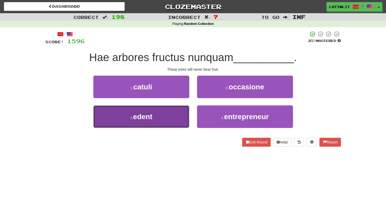
click at [158, 124] on button "3 . [GEOGRAPHIC_DATA]" at bounding box center [141, 116] width 96 height 23
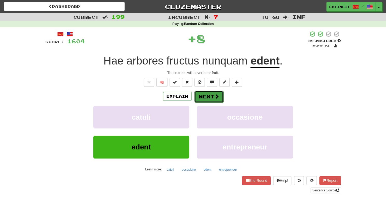
click at [201, 97] on button "Next" at bounding box center [208, 97] width 29 height 12
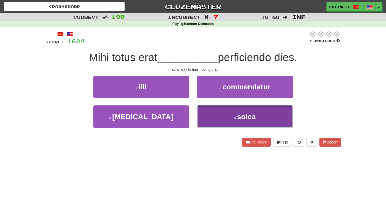
click at [210, 114] on button "4 . [GEOGRAPHIC_DATA]" at bounding box center [245, 116] width 96 height 23
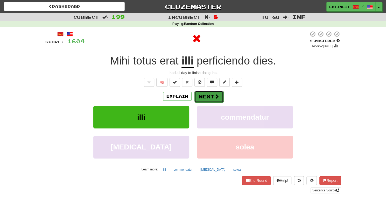
click at [199, 95] on button "Next" at bounding box center [208, 97] width 29 height 12
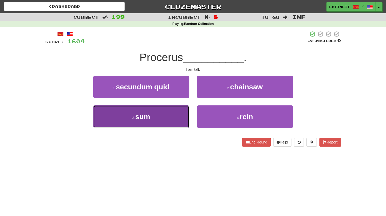
click at [170, 126] on button "3 . sum" at bounding box center [141, 116] width 96 height 23
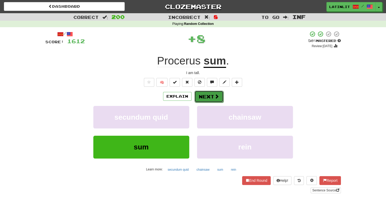
click at [203, 97] on button "Next" at bounding box center [208, 97] width 29 height 12
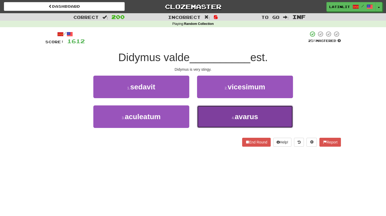
click at [215, 118] on button "4 . avarus" at bounding box center [245, 116] width 96 height 23
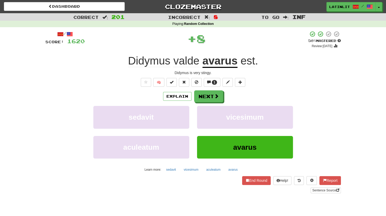
click at [199, 90] on div "/ Score: 1620 + 8 50 % Mastered Review: [DATE] Didymus valde avarus est . Didym…" at bounding box center [192, 112] width 295 height 163
click at [199, 95] on button "Next" at bounding box center [208, 97] width 29 height 12
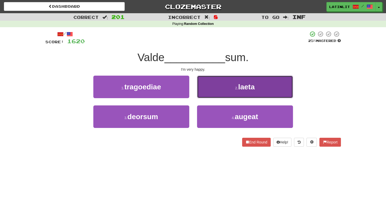
click at [208, 89] on button "2 . [GEOGRAPHIC_DATA]" at bounding box center [245, 87] width 96 height 23
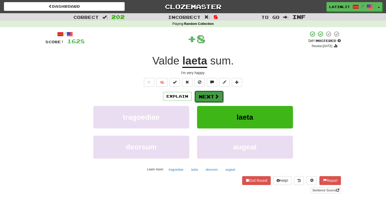
click at [200, 96] on button "Next" at bounding box center [208, 97] width 29 height 12
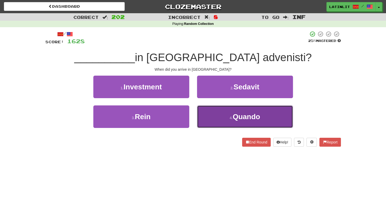
click at [209, 119] on button "4 . Quando" at bounding box center [245, 116] width 96 height 23
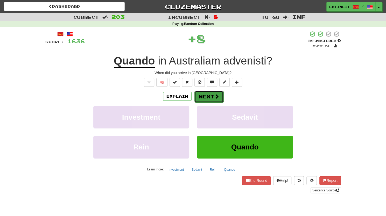
click at [200, 99] on button "Next" at bounding box center [208, 97] width 29 height 12
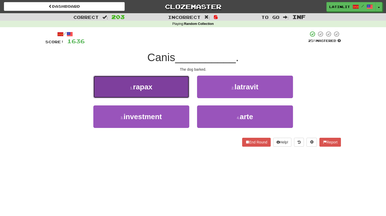
click at [177, 88] on button "1 . rapax" at bounding box center [141, 87] width 96 height 23
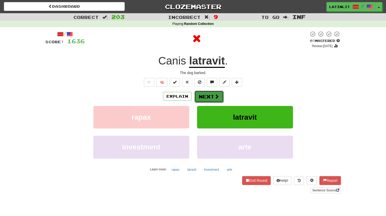
click at [201, 99] on button "Next" at bounding box center [208, 97] width 29 height 12
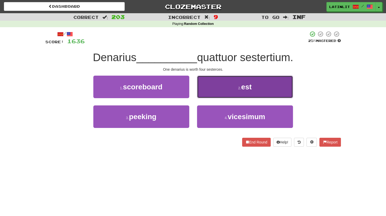
click at [221, 88] on button "2 . est" at bounding box center [245, 87] width 96 height 23
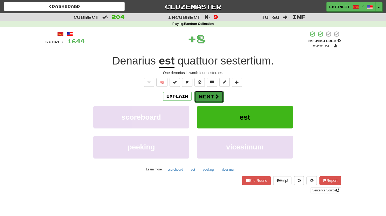
click at [211, 100] on button "Next" at bounding box center [208, 97] width 29 height 12
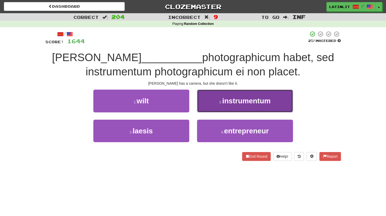
click at [213, 101] on button "2 . instrumentum" at bounding box center [245, 101] width 96 height 23
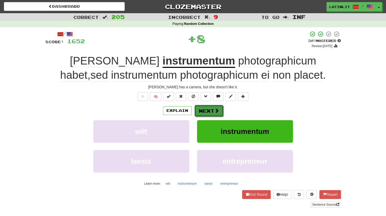
click at [205, 110] on button "Next" at bounding box center [208, 111] width 29 height 12
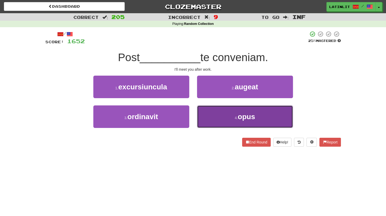
click at [220, 116] on button "4 . opus" at bounding box center [245, 116] width 96 height 23
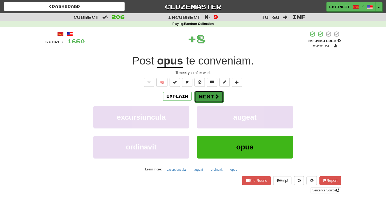
click at [204, 98] on button "Next" at bounding box center [208, 97] width 29 height 12
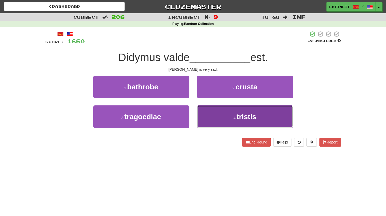
click at [215, 116] on button "4 . tristis" at bounding box center [245, 116] width 96 height 23
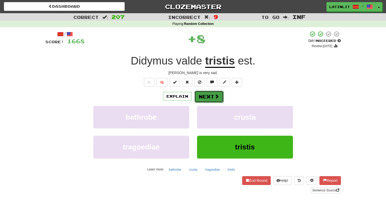
click at [207, 96] on button "Next" at bounding box center [208, 97] width 29 height 12
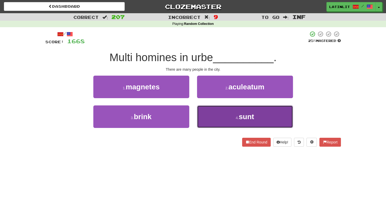
click at [214, 120] on button "4 . sunt" at bounding box center [245, 116] width 96 height 23
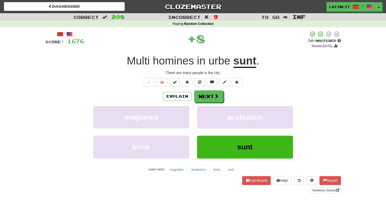
click at [208, 103] on div "Explain Next magnetes aculeatum brink sunt Learn more: magnetes aculeatum brink…" at bounding box center [192, 131] width 295 height 83
click at [207, 101] on button "Next" at bounding box center [208, 97] width 29 height 12
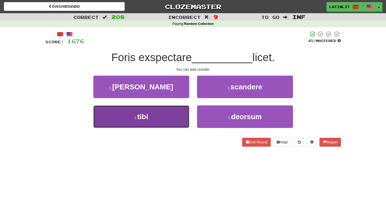
click at [157, 120] on button "3 . tibi" at bounding box center [141, 116] width 96 height 23
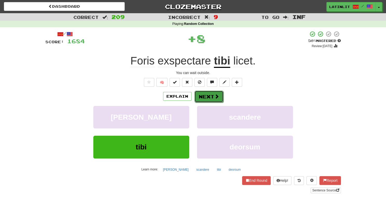
click at [204, 96] on button "Next" at bounding box center [208, 97] width 29 height 12
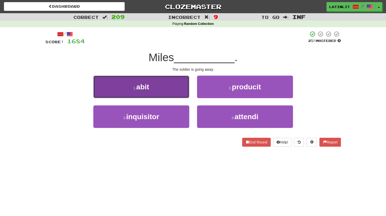
click at [164, 89] on button "1 . abit" at bounding box center [141, 87] width 96 height 23
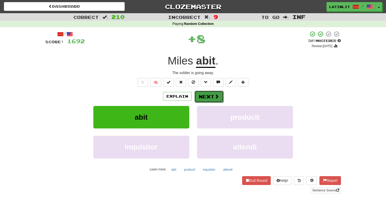
click at [204, 94] on button "Next" at bounding box center [208, 97] width 29 height 12
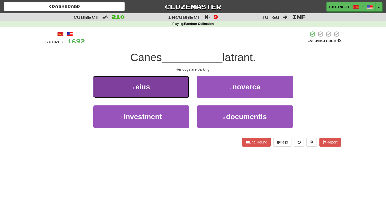
click at [150, 90] on span "eius" at bounding box center [142, 87] width 15 height 8
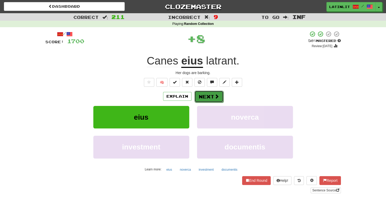
click at [199, 97] on button "Next" at bounding box center [208, 97] width 29 height 12
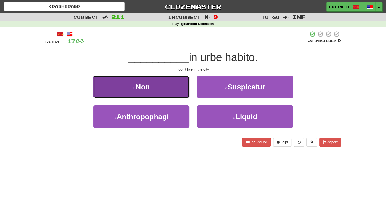
click at [170, 96] on button "1 . Non" at bounding box center [141, 87] width 96 height 23
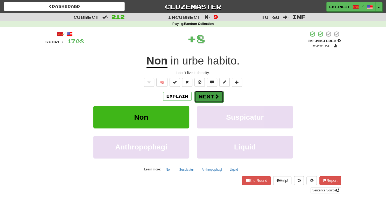
click at [206, 94] on button "Next" at bounding box center [208, 97] width 29 height 12
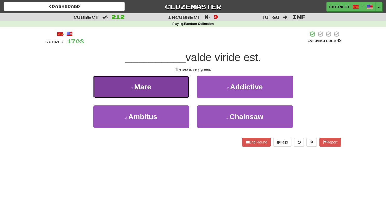
click at [172, 94] on button "1 . Mare" at bounding box center [141, 87] width 96 height 23
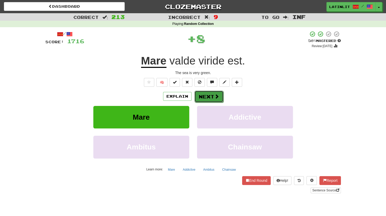
click at [199, 100] on button "Next" at bounding box center [208, 97] width 29 height 12
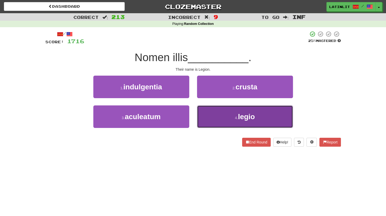
click at [212, 116] on button "4 . legio" at bounding box center [245, 116] width 96 height 23
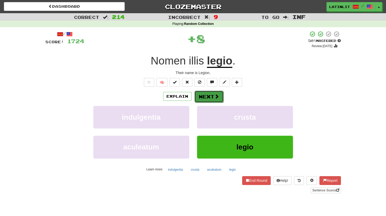
click at [200, 95] on button "Next" at bounding box center [208, 97] width 29 height 12
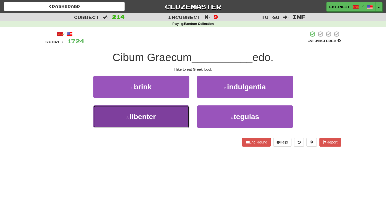
click at [160, 116] on button "3 . libenter" at bounding box center [141, 116] width 96 height 23
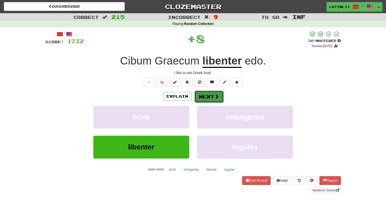
click at [199, 97] on button "Next" at bounding box center [208, 97] width 29 height 12
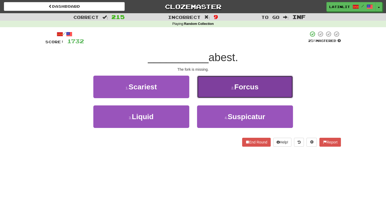
click at [206, 92] on button "2 . Forcus" at bounding box center [245, 87] width 96 height 23
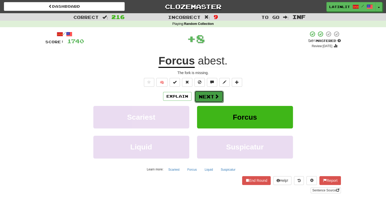
click at [204, 94] on button "Next" at bounding box center [208, 97] width 29 height 12
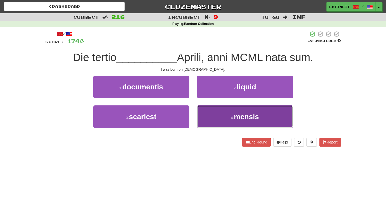
click at [214, 112] on button "4 . mensis" at bounding box center [245, 116] width 96 height 23
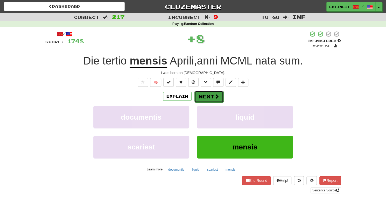
click at [205, 96] on button "Next" at bounding box center [208, 97] width 29 height 12
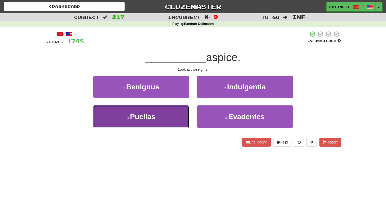
click at [166, 124] on button "3 . Puellas" at bounding box center [141, 116] width 96 height 23
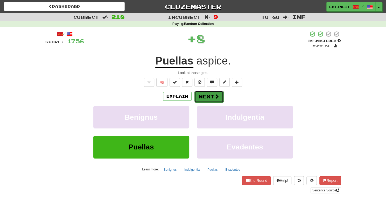
click at [207, 96] on button "Next" at bounding box center [208, 97] width 29 height 12
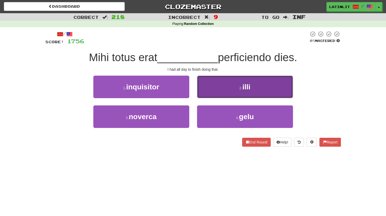
click at [211, 94] on button "2 . illi" at bounding box center [245, 87] width 96 height 23
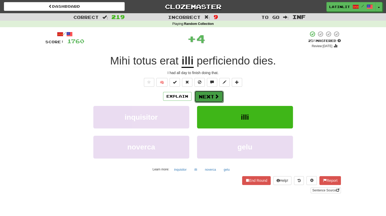
click at [205, 96] on button "Next" at bounding box center [208, 97] width 29 height 12
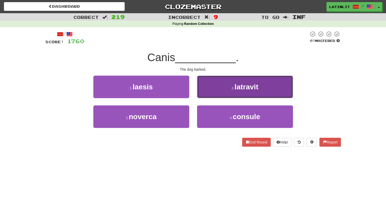
click at [208, 93] on button "2 . latravit" at bounding box center [245, 87] width 96 height 23
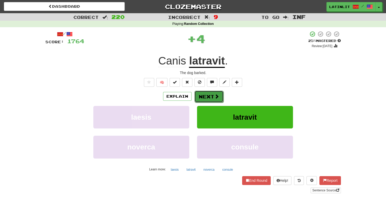
click at [206, 94] on button "Next" at bounding box center [208, 97] width 29 height 12
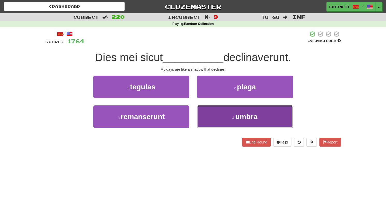
click at [220, 119] on button "4 . [GEOGRAPHIC_DATA]" at bounding box center [245, 116] width 96 height 23
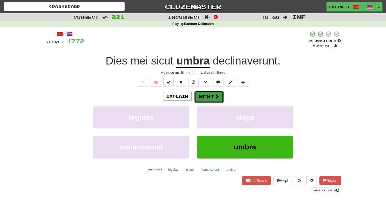
click at [204, 96] on button "Next" at bounding box center [208, 97] width 29 height 12
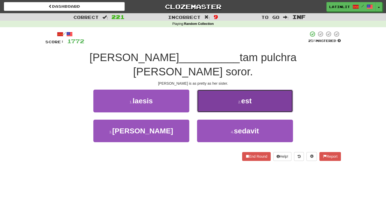
click at [214, 90] on button "2 . est" at bounding box center [245, 101] width 96 height 23
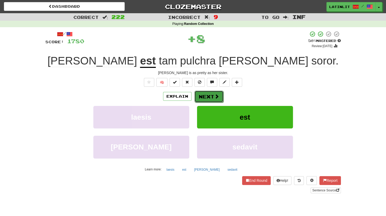
click at [206, 96] on button "Next" at bounding box center [208, 97] width 29 height 12
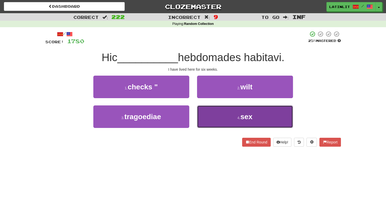
click at [210, 122] on button "4 . sex" at bounding box center [245, 116] width 96 height 23
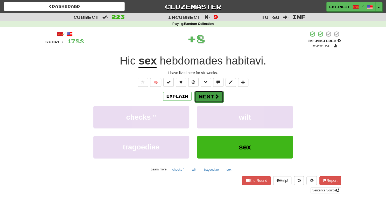
click at [200, 93] on button "Next" at bounding box center [208, 97] width 29 height 12
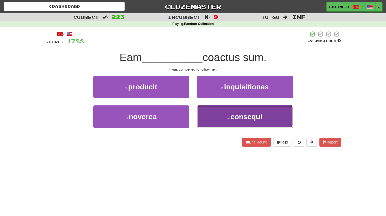
click at [218, 123] on button "4 . consequi" at bounding box center [245, 116] width 96 height 23
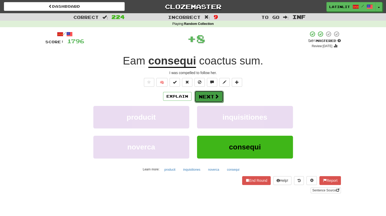
click at [215, 97] on span at bounding box center [216, 96] width 5 height 5
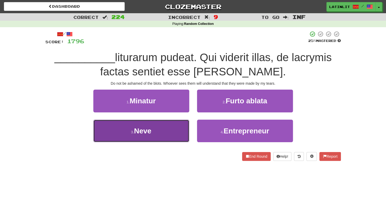
click at [152, 135] on button "3 . Neve" at bounding box center [141, 131] width 96 height 23
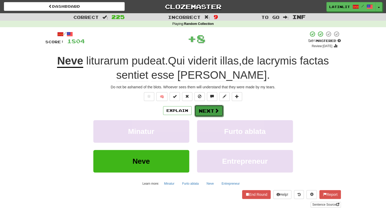
click at [201, 114] on button "Next" at bounding box center [208, 111] width 29 height 12
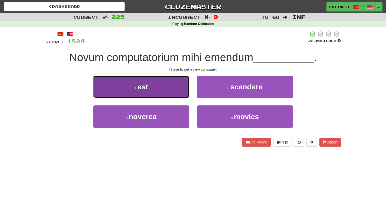
click at [145, 90] on span "est" at bounding box center [142, 87] width 10 height 8
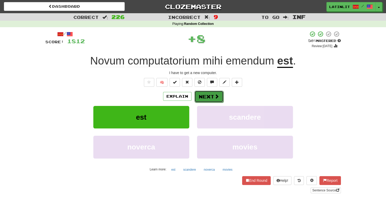
click at [199, 95] on button "Next" at bounding box center [208, 97] width 29 height 12
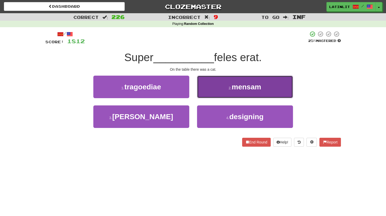
click at [211, 95] on button "2 . mensam" at bounding box center [245, 87] width 96 height 23
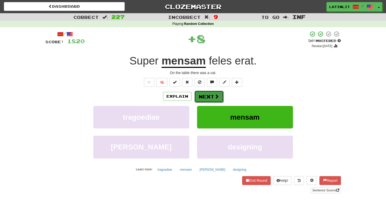
click at [200, 100] on button "Next" at bounding box center [208, 97] width 29 height 12
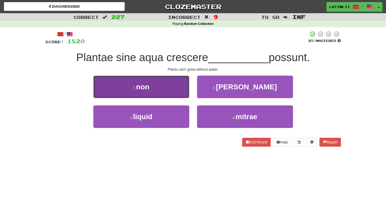
click at [169, 94] on button "1 . non" at bounding box center [141, 87] width 96 height 23
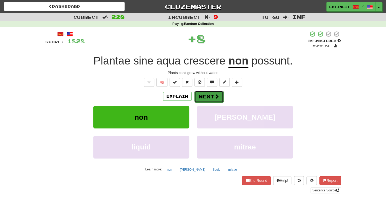
click at [208, 92] on button "Next" at bounding box center [208, 97] width 29 height 12
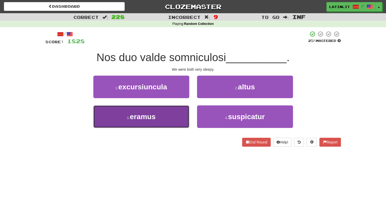
click at [176, 119] on button "3 . eramus" at bounding box center [141, 116] width 96 height 23
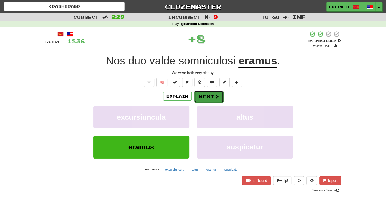
click at [210, 99] on button "Next" at bounding box center [208, 97] width 29 height 12
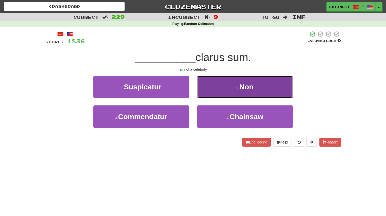
click at [224, 85] on button "2 . Non" at bounding box center [245, 87] width 96 height 23
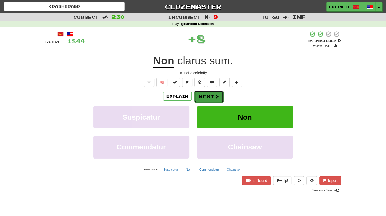
click at [205, 95] on button "Next" at bounding box center [208, 97] width 29 height 12
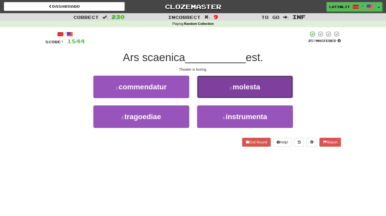
click at [215, 95] on button "2 . molesta" at bounding box center [245, 87] width 96 height 23
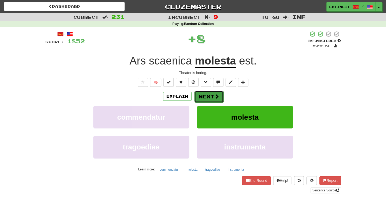
click at [205, 97] on button "Next" at bounding box center [208, 97] width 29 height 12
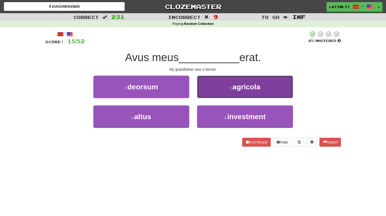
click at [215, 90] on button "2 . agricola" at bounding box center [245, 87] width 96 height 23
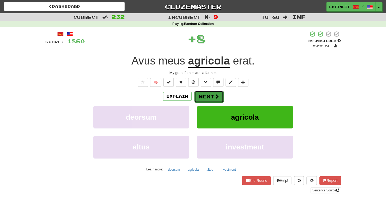
click at [208, 96] on button "Next" at bounding box center [208, 97] width 29 height 12
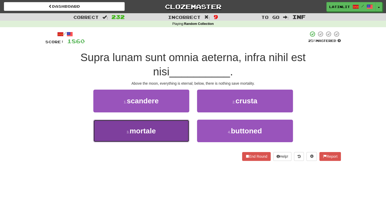
click at [177, 134] on button "3 . mortale" at bounding box center [141, 131] width 96 height 23
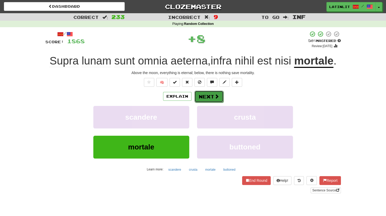
click at [208, 96] on button "Next" at bounding box center [208, 97] width 29 height 12
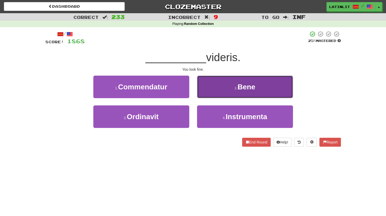
click at [208, 91] on button "2 . Bene" at bounding box center [245, 87] width 96 height 23
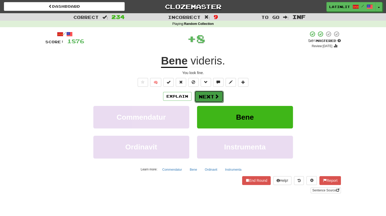
click at [203, 97] on button "Next" at bounding box center [208, 97] width 29 height 12
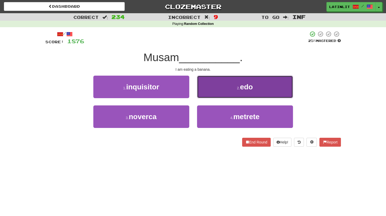
click at [212, 87] on button "2 . edo" at bounding box center [245, 87] width 96 height 23
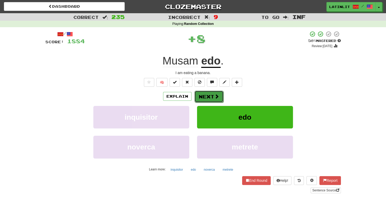
click at [203, 93] on button "Next" at bounding box center [208, 97] width 29 height 12
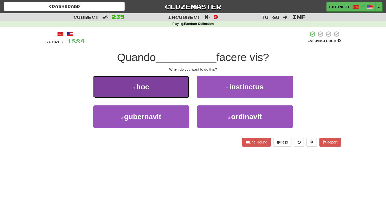
click at [172, 91] on button "1 . hoc" at bounding box center [141, 87] width 96 height 23
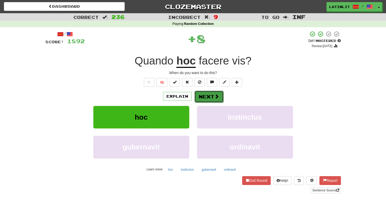
click at [207, 98] on button "Next" at bounding box center [208, 97] width 29 height 12
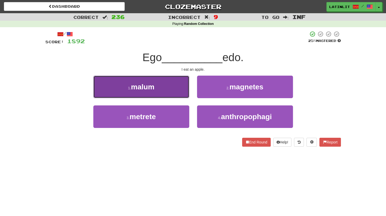
click at [159, 89] on button "1 . malum" at bounding box center [141, 87] width 96 height 23
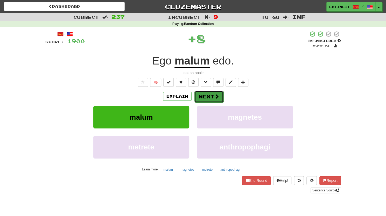
click at [200, 94] on button "Next" at bounding box center [208, 97] width 29 height 12
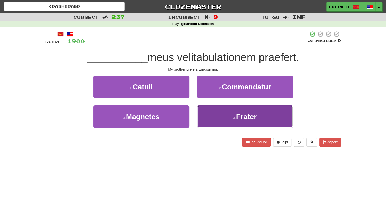
click at [225, 114] on button "4 . Frater" at bounding box center [245, 116] width 96 height 23
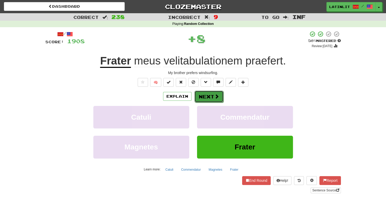
click at [201, 95] on button "Next" at bounding box center [208, 97] width 29 height 12
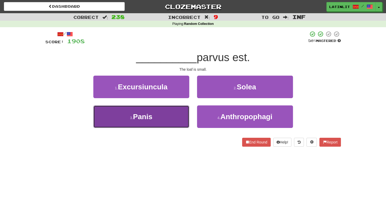
click at [166, 121] on button "3 . Panis" at bounding box center [141, 116] width 96 height 23
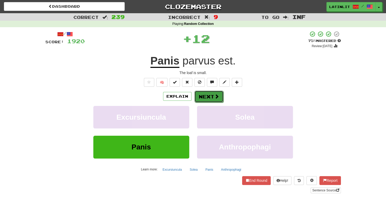
click at [207, 94] on button "Next" at bounding box center [208, 97] width 29 height 12
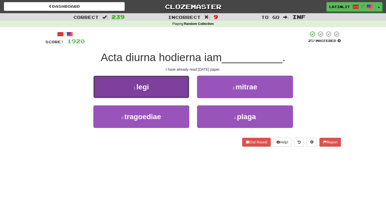
click at [171, 90] on button "1 . legi" at bounding box center [141, 87] width 96 height 23
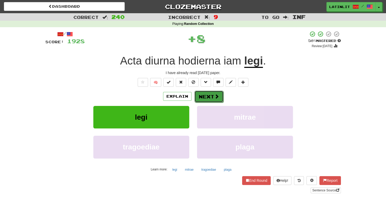
click at [204, 98] on button "Next" at bounding box center [208, 97] width 29 height 12
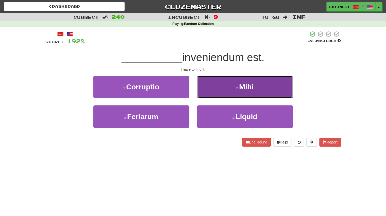
click at [227, 90] on button "2 . Mihi" at bounding box center [245, 87] width 96 height 23
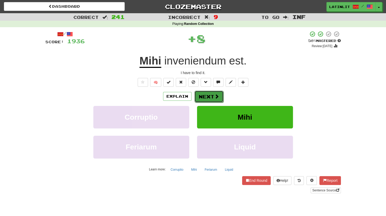
click at [211, 95] on button "Next" at bounding box center [208, 97] width 29 height 12
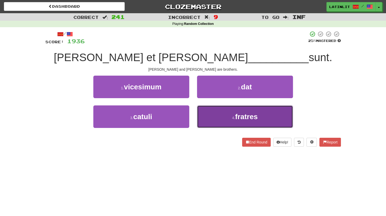
click at [216, 123] on button "4 . fratres" at bounding box center [245, 116] width 96 height 23
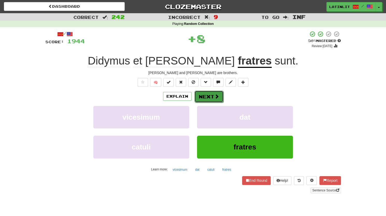
click at [210, 97] on button "Next" at bounding box center [208, 97] width 29 height 12
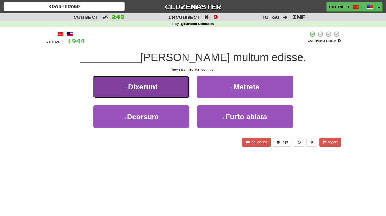
click at [167, 85] on button "1 . Dixerunt" at bounding box center [141, 87] width 96 height 23
